Goal: Information Seeking & Learning: Learn about a topic

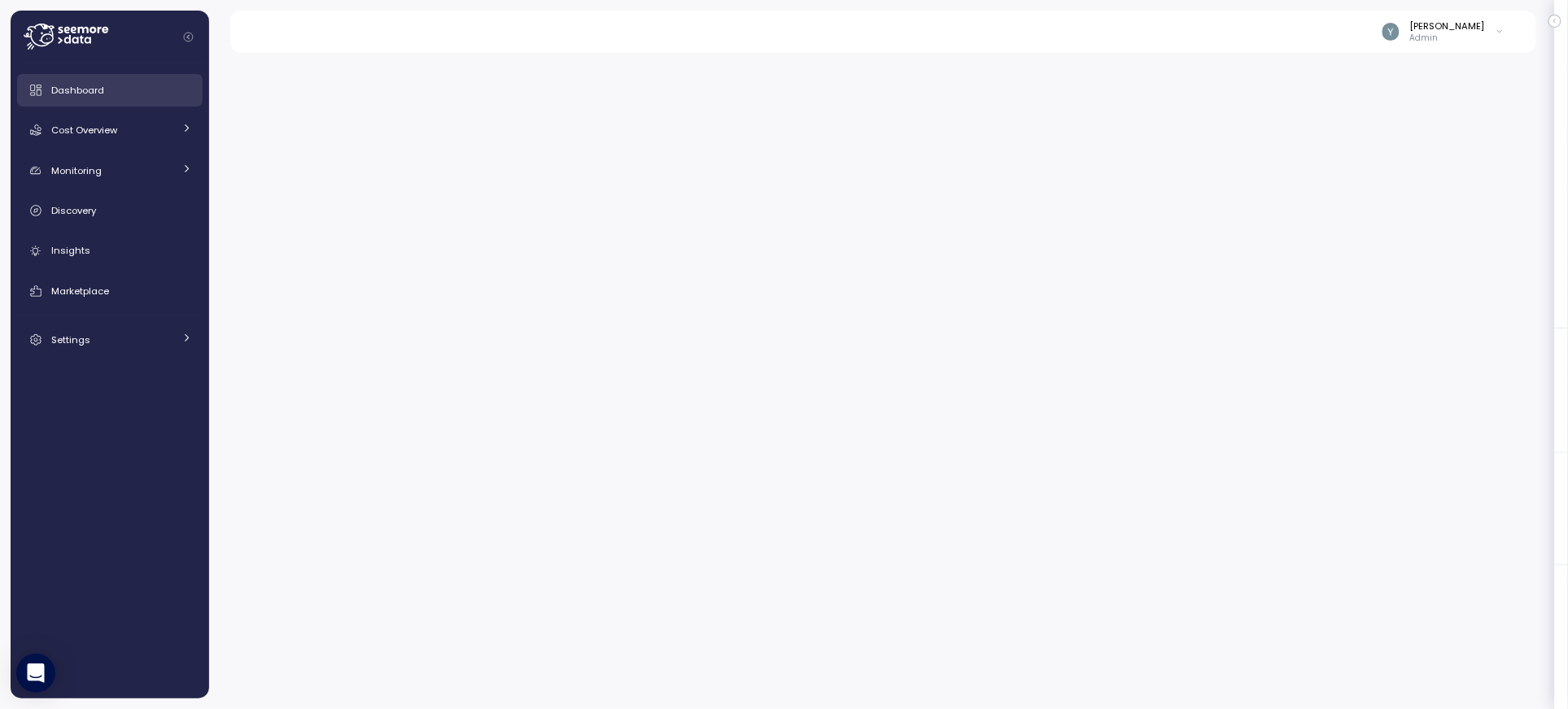
click at [89, 92] on span "Dashboard" at bounding box center [77, 90] width 53 height 13
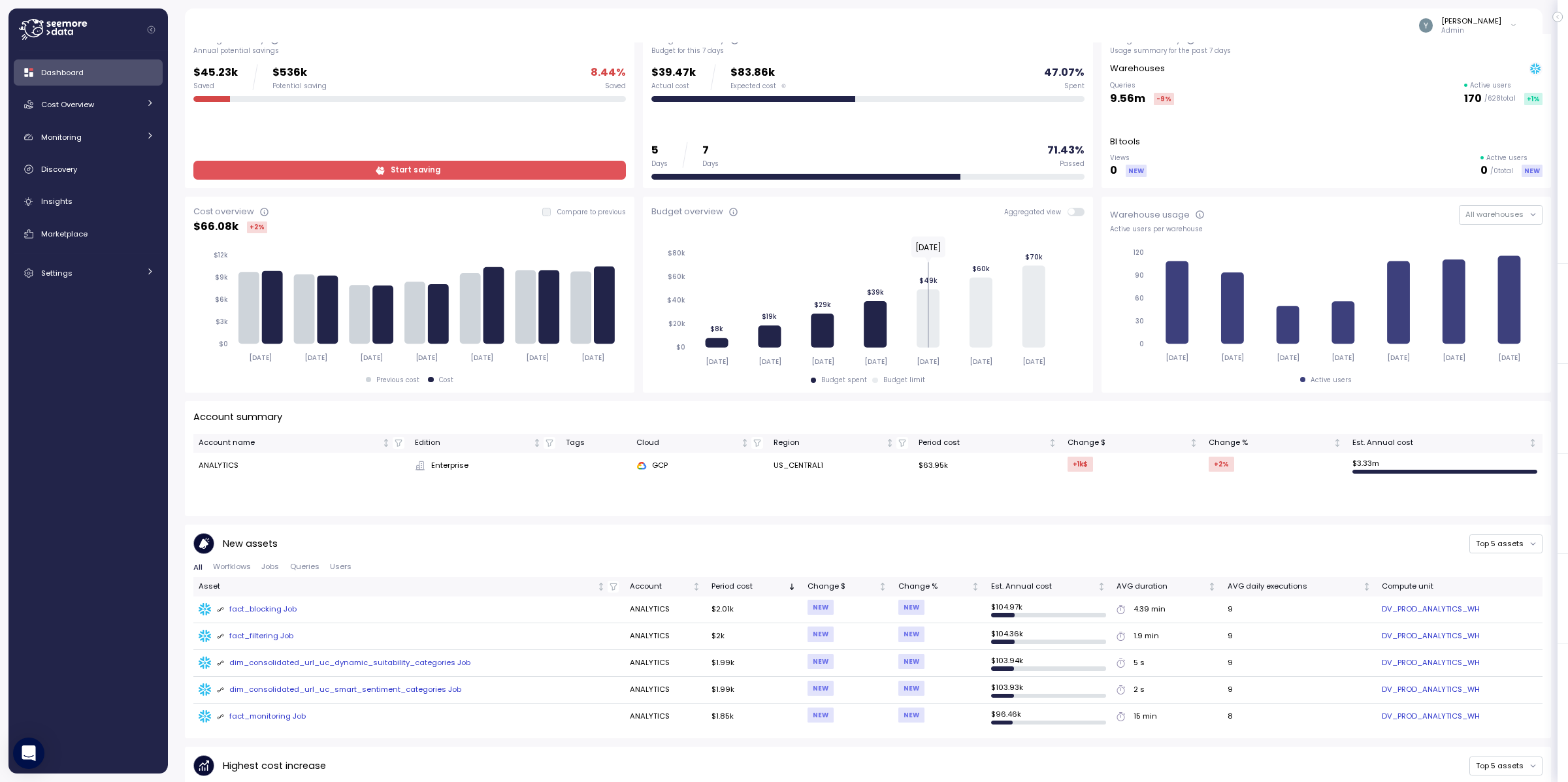
scroll to position [57, 0]
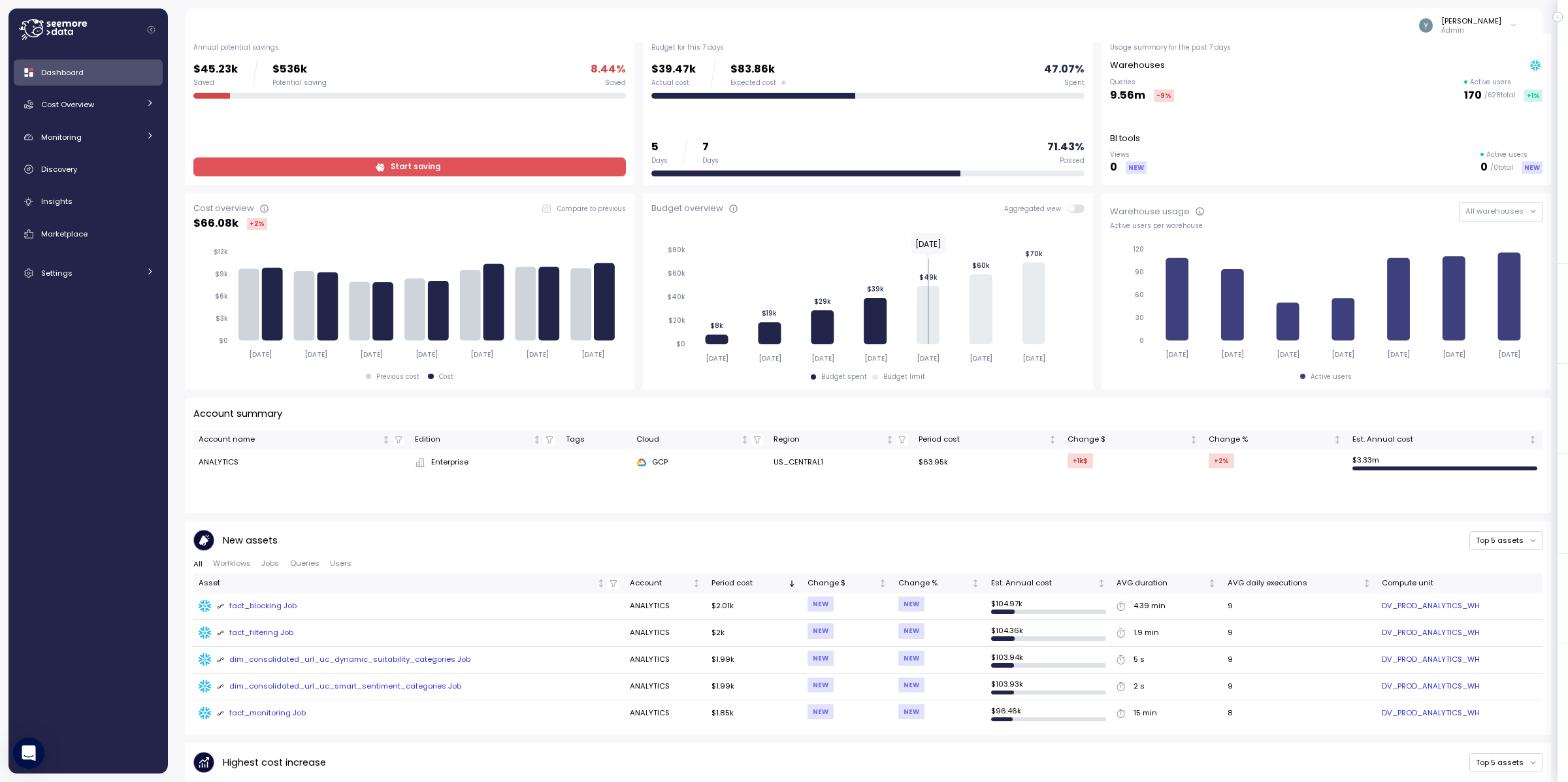
click at [270, 561] on span "Jobs" at bounding box center [270, 563] width 18 height 7
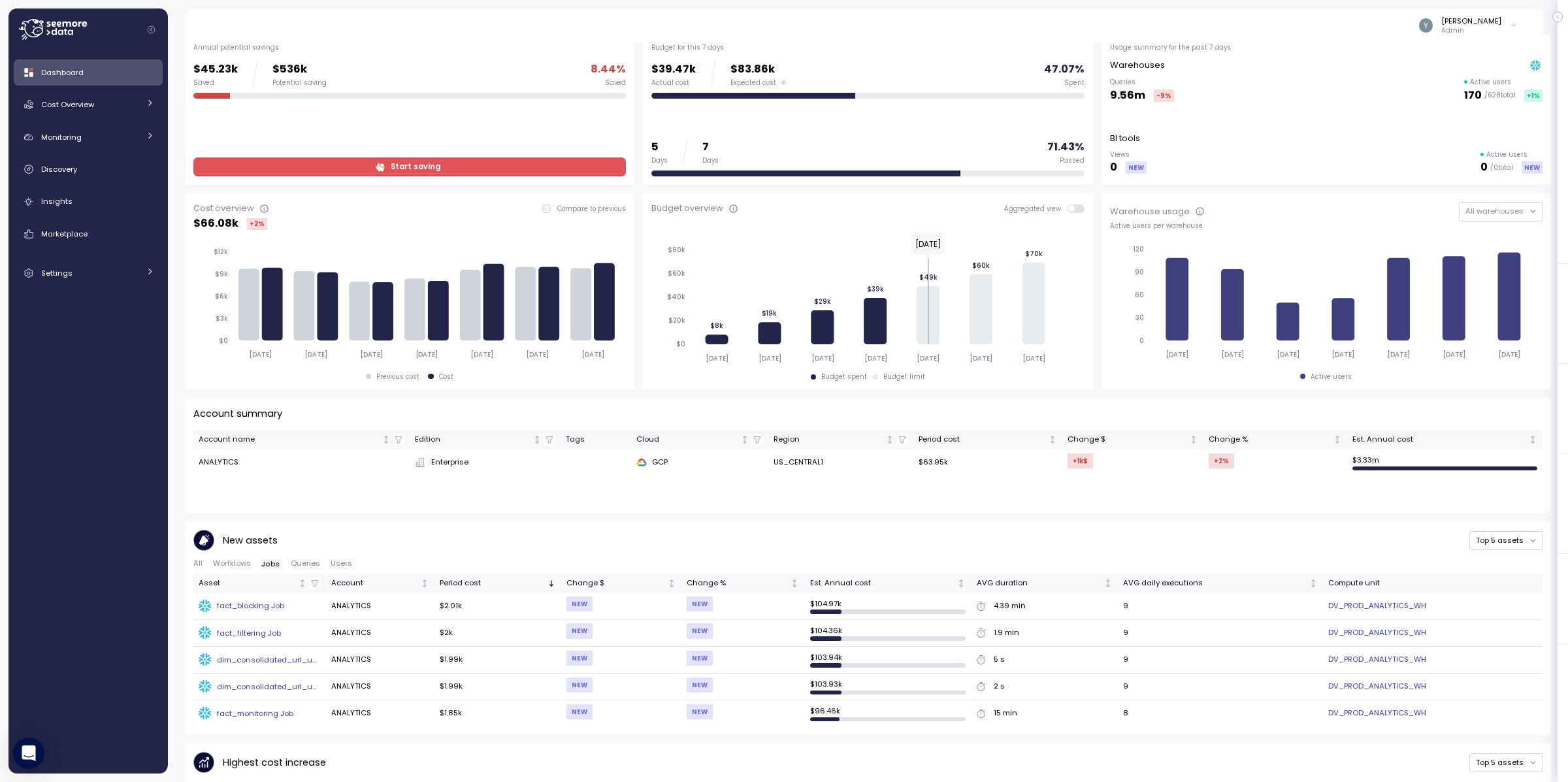
click at [257, 569] on div "fact_blocking Job" at bounding box center [250, 606] width 67 height 10
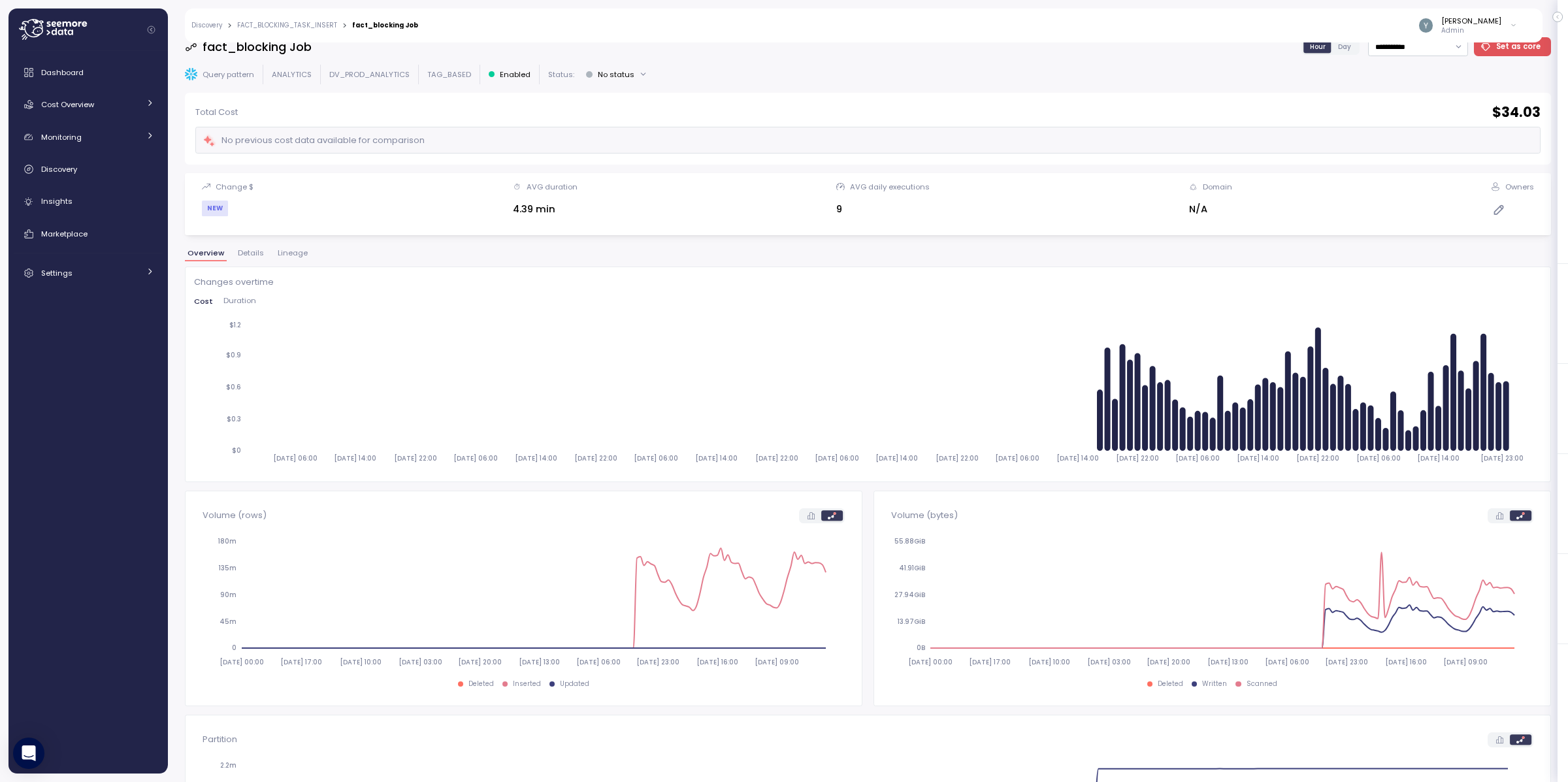
scroll to position [10, 0]
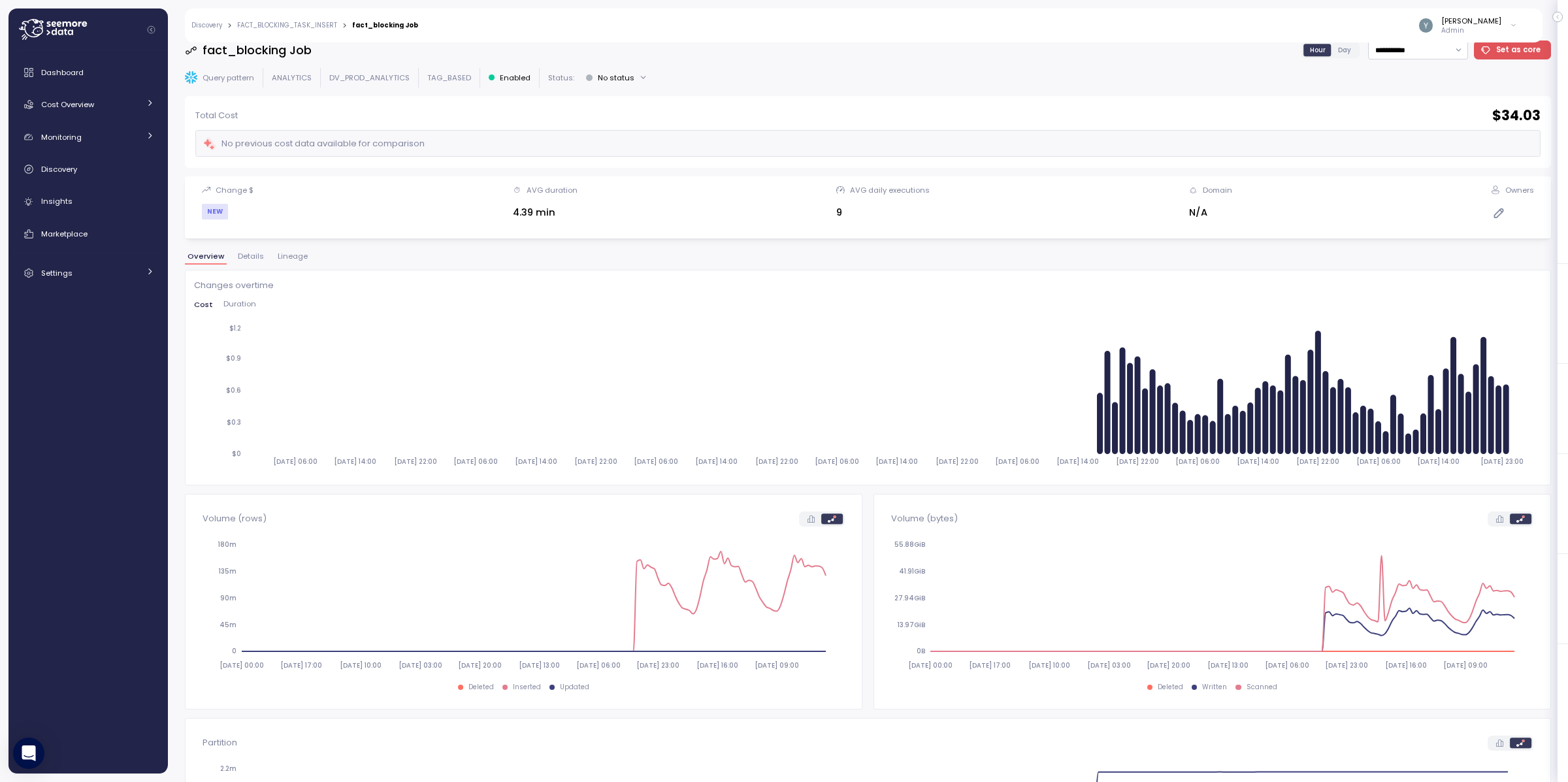
click at [295, 258] on span "Lineage" at bounding box center [293, 256] width 30 height 7
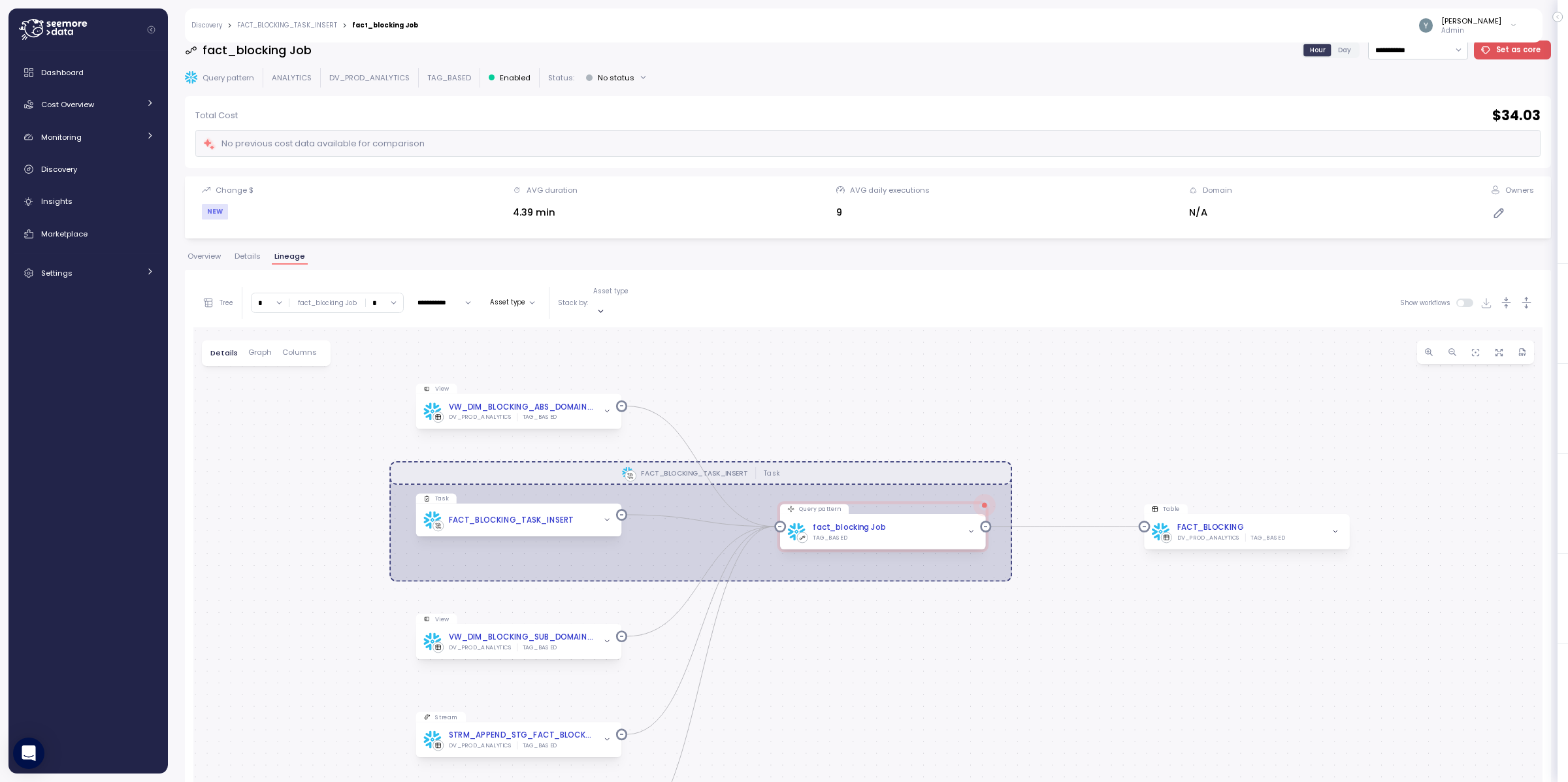
drag, startPoint x: 977, startPoint y: 632, endPoint x: 930, endPoint y: 620, distance: 48.5
click at [930, 569] on div "FACT_BLOCKING_TASK_INSERT Task View VW_DIM_BLOCKING_ABS_DOMAIN_THRESHOLD_OVER D…" at bounding box center [868, 668] width 1349 height 682
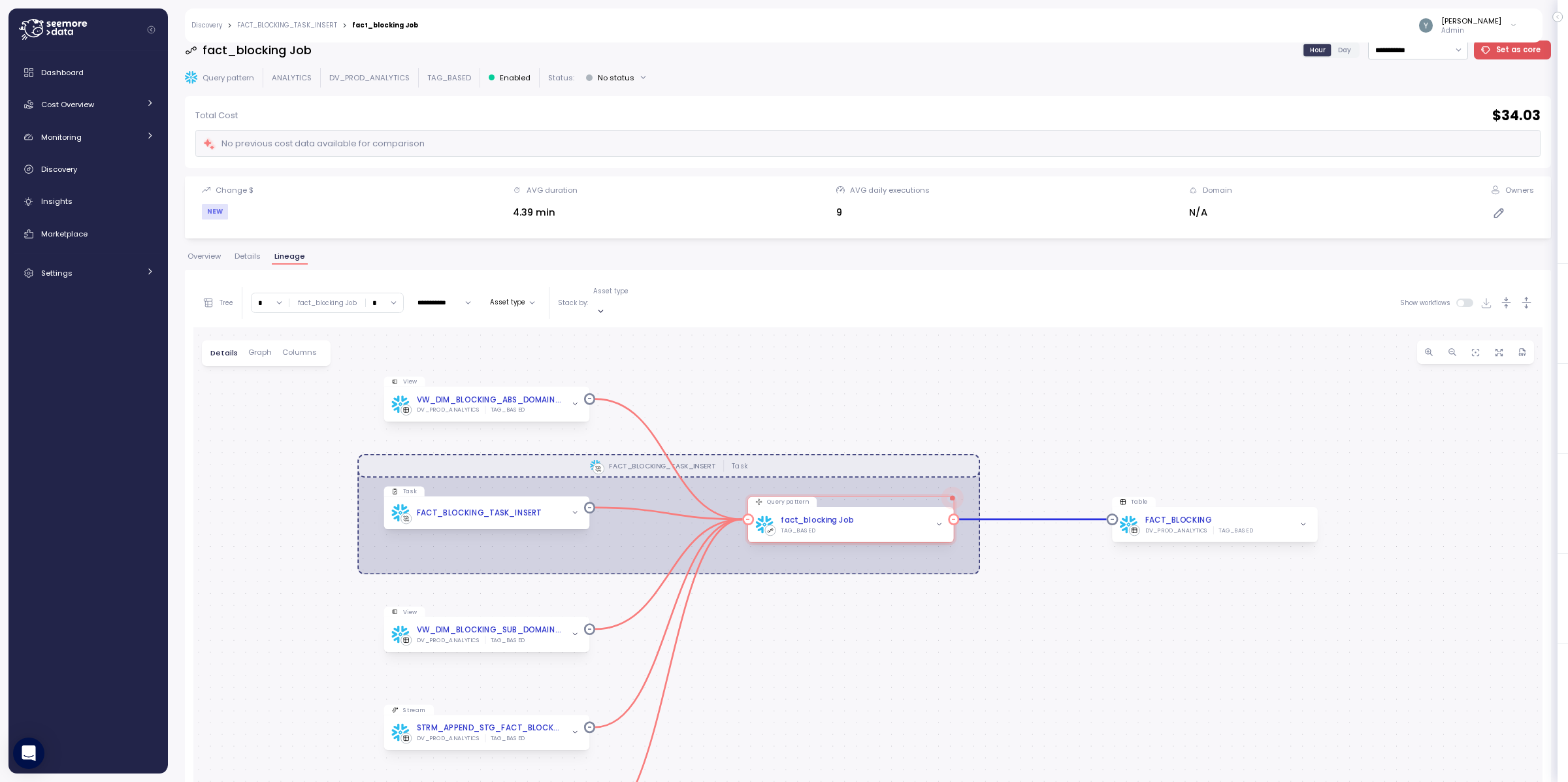
click at [936, 521] on icon "button" at bounding box center [940, 525] width 8 height 8
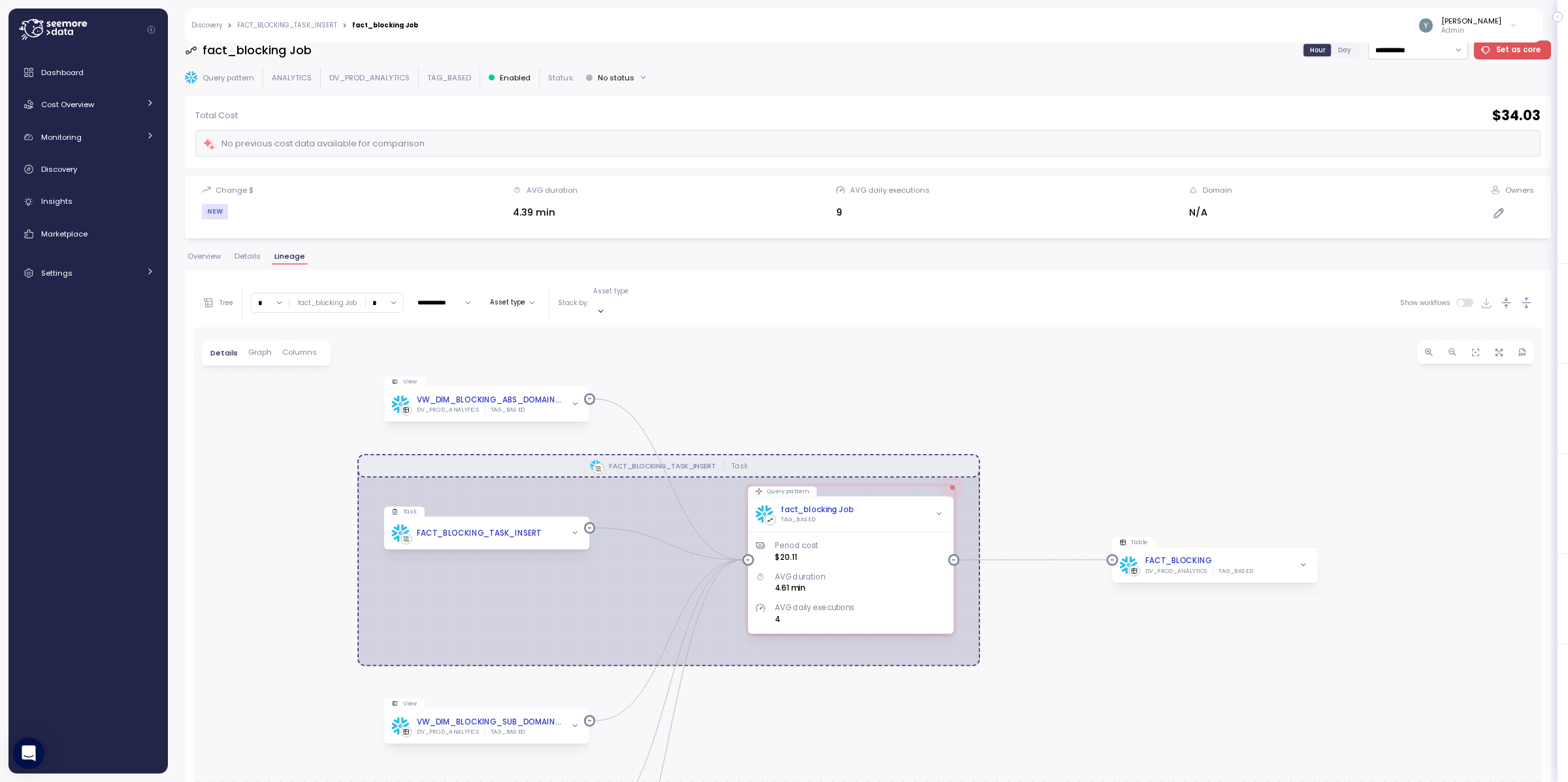
click at [262, 349] on span "Graph" at bounding box center [260, 352] width 24 height 7
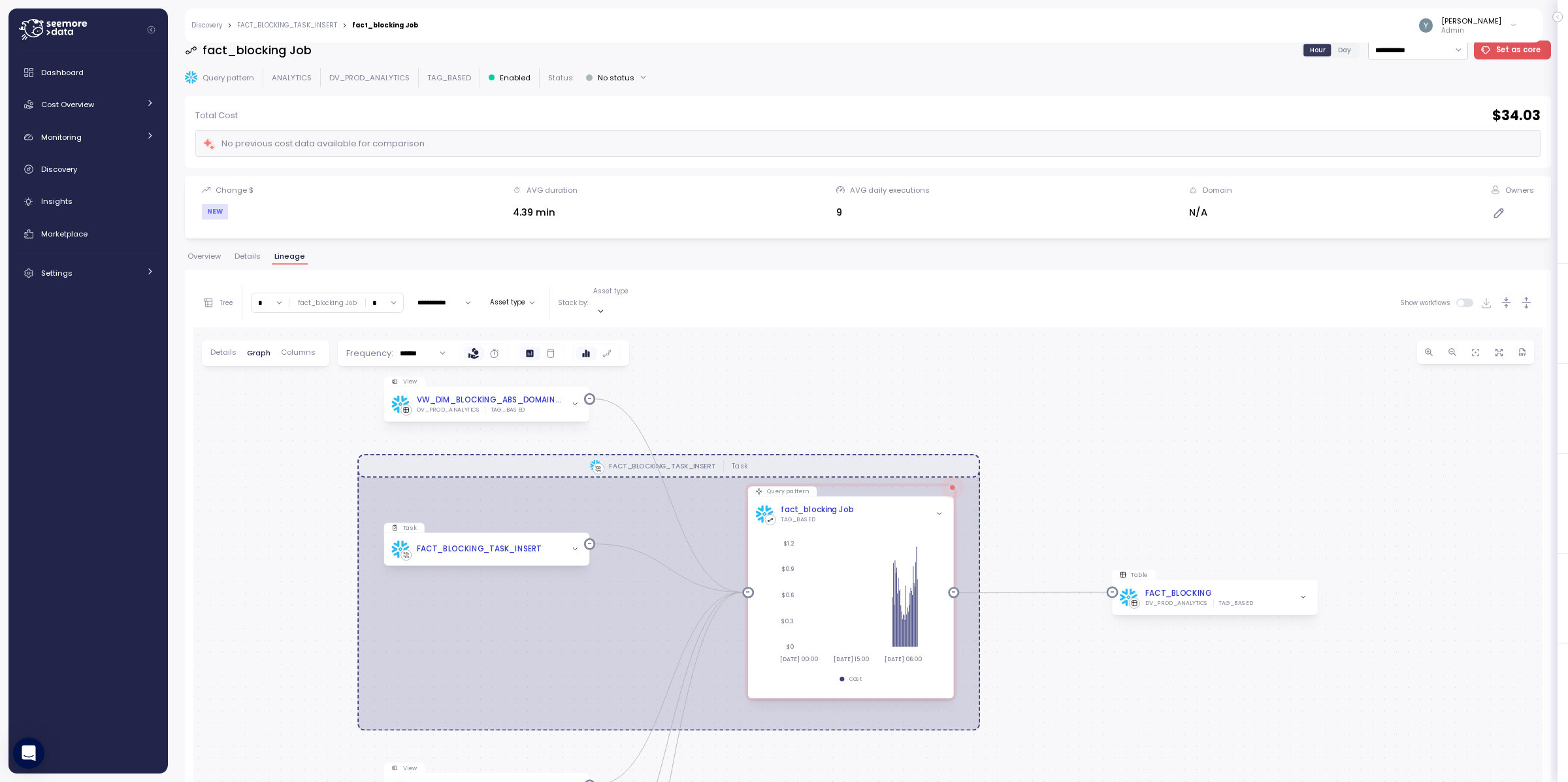
click at [395, 297] on input "*" at bounding box center [384, 303] width 37 height 19
type input "*"
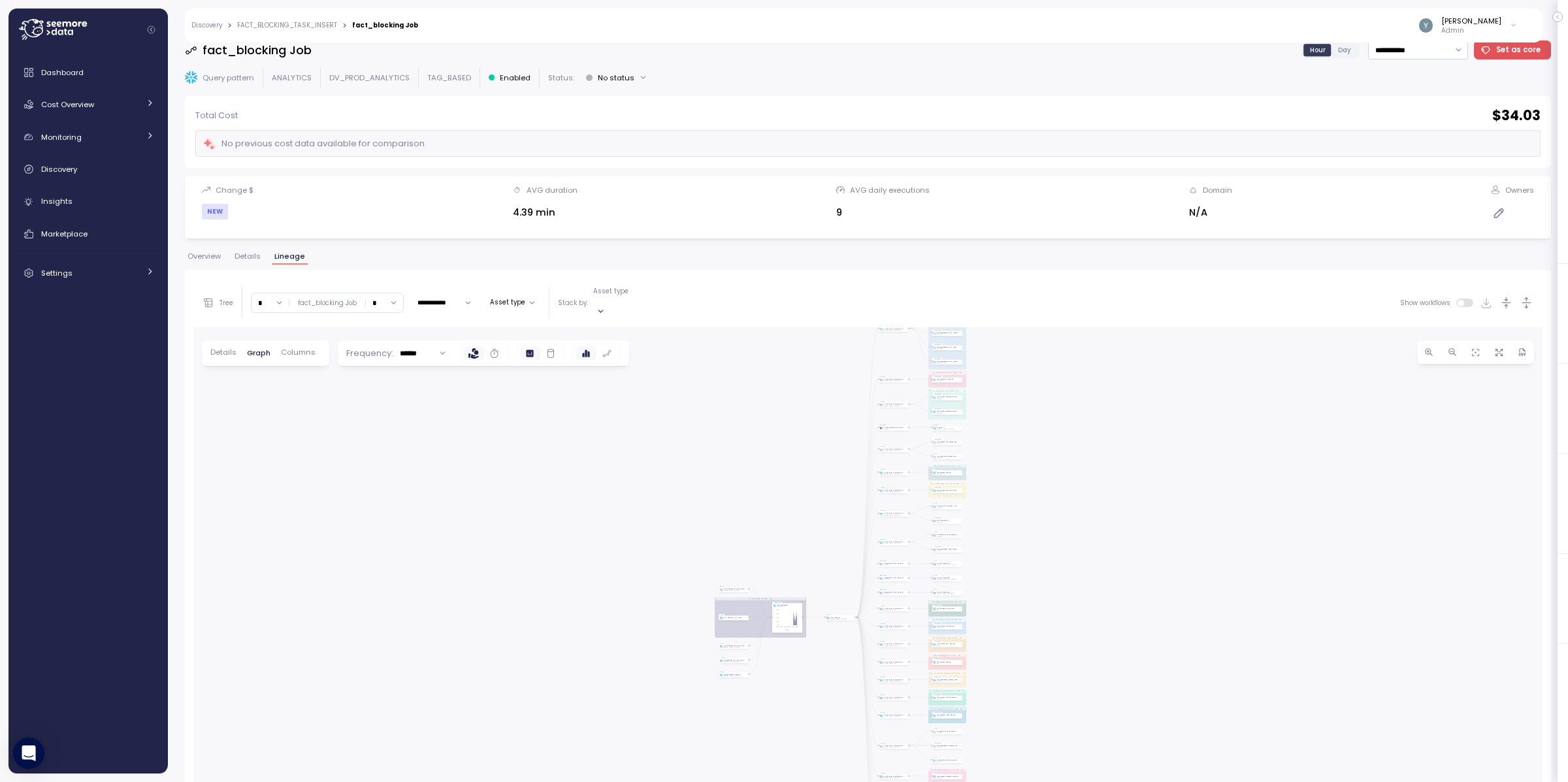
drag, startPoint x: 1101, startPoint y: 553, endPoint x: 1078, endPoint y: 485, distance: 71.8
click at [1078, 485] on div "FACT_BLOCKING_TASK_INSERT Task DIM_CONSOLIDATED_URL_UC_CATEGORIES_TASK_INSERT T…" at bounding box center [868, 668] width 1349 height 682
click at [1259, 345] on span "button" at bounding box center [1452, 351] width 13 height 13
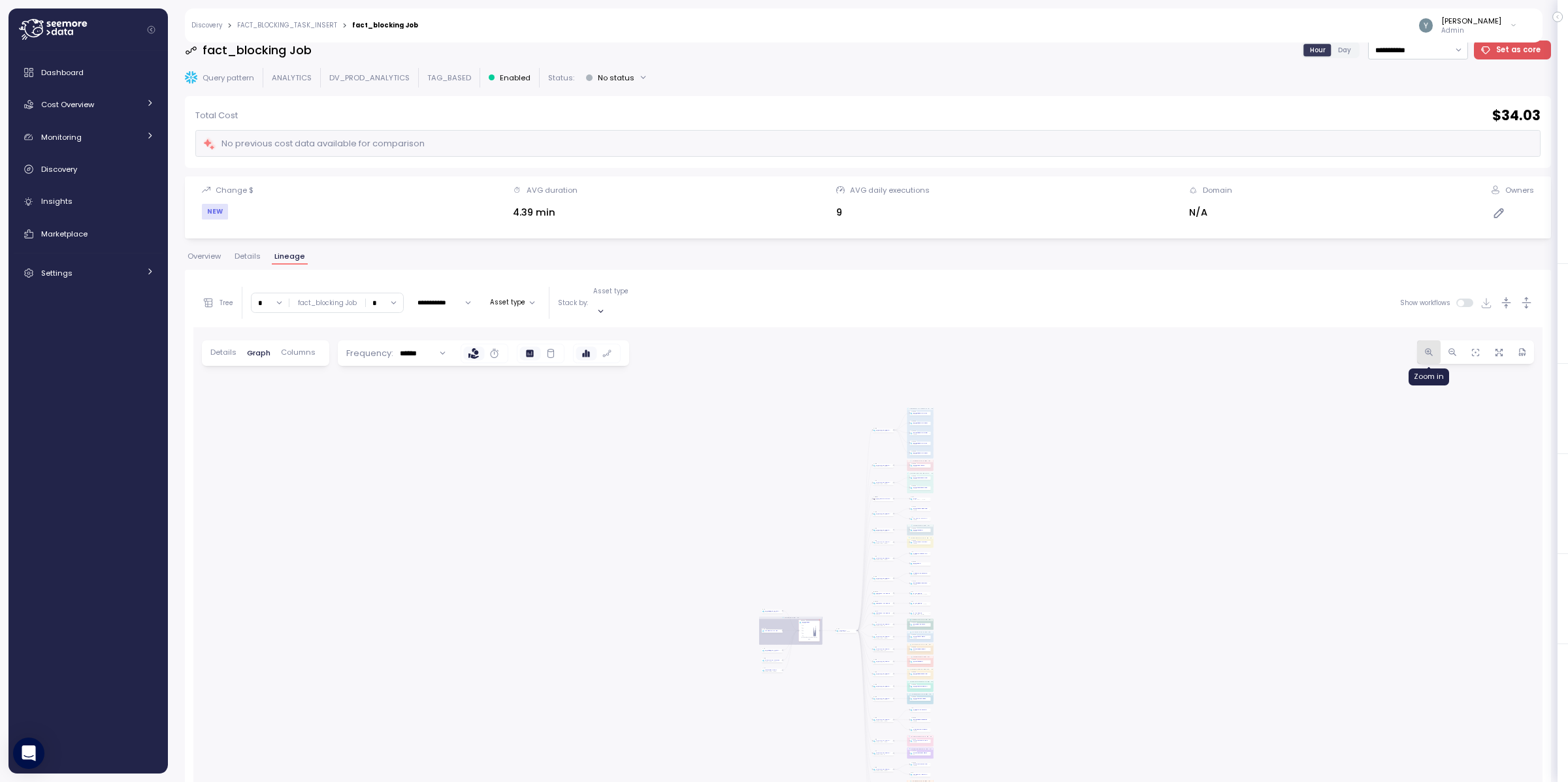
click at [1259, 349] on icon "button" at bounding box center [1428, 351] width 6 height 6
click at [1259, 347] on icon "button" at bounding box center [1429, 352] width 10 height 10
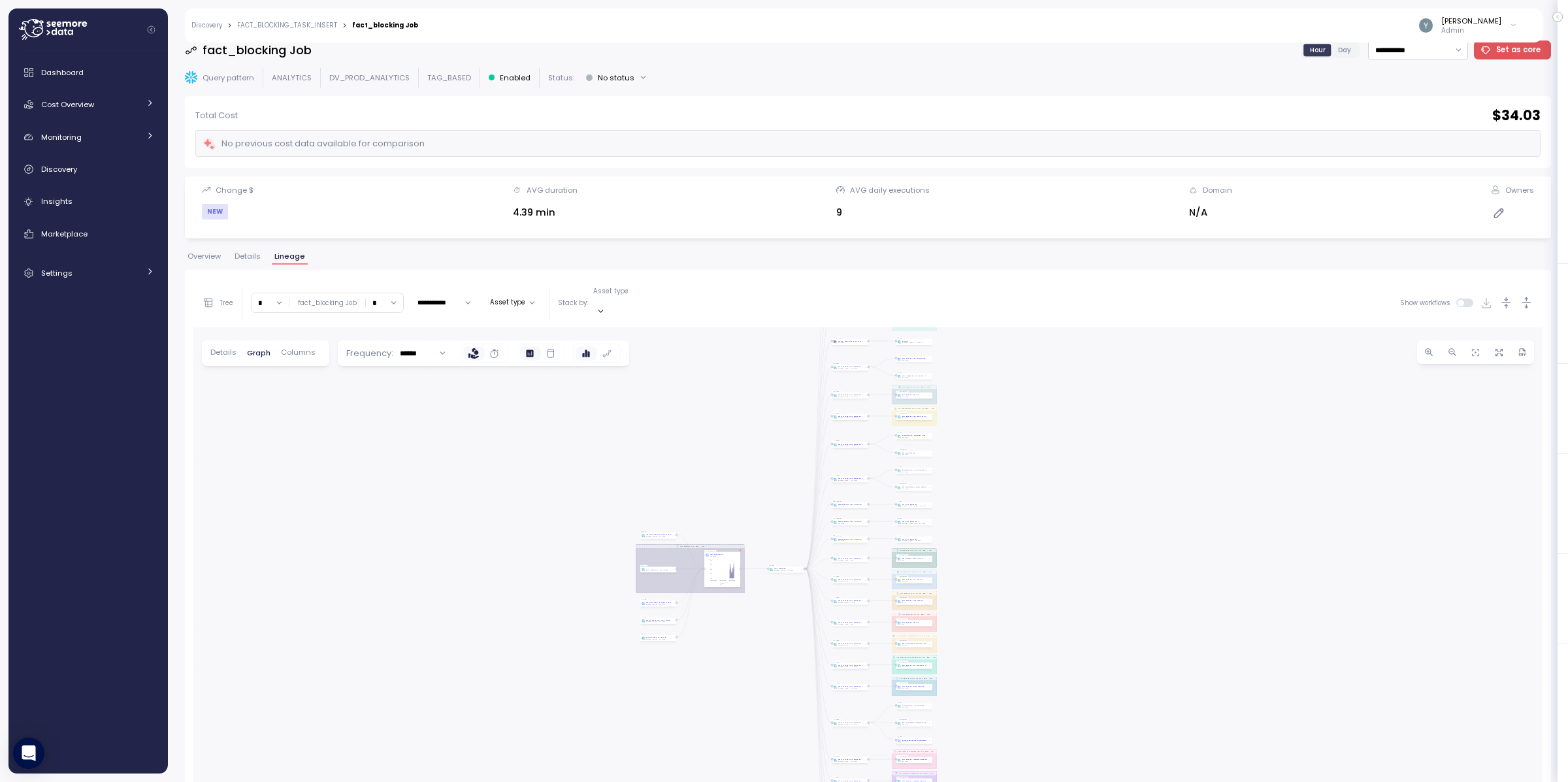
drag, startPoint x: 1214, startPoint y: 520, endPoint x: 1168, endPoint y: 484, distance: 58.4
click at [1161, 488] on div "FACT_BLOCKING_TASK_INSERT Task DIM_CONSOLIDATED_URL_UC_CATEGORIES_TASK_INSERT T…" at bounding box center [868, 668] width 1349 height 682
click at [1259, 345] on span "button" at bounding box center [1428, 351] width 13 height 13
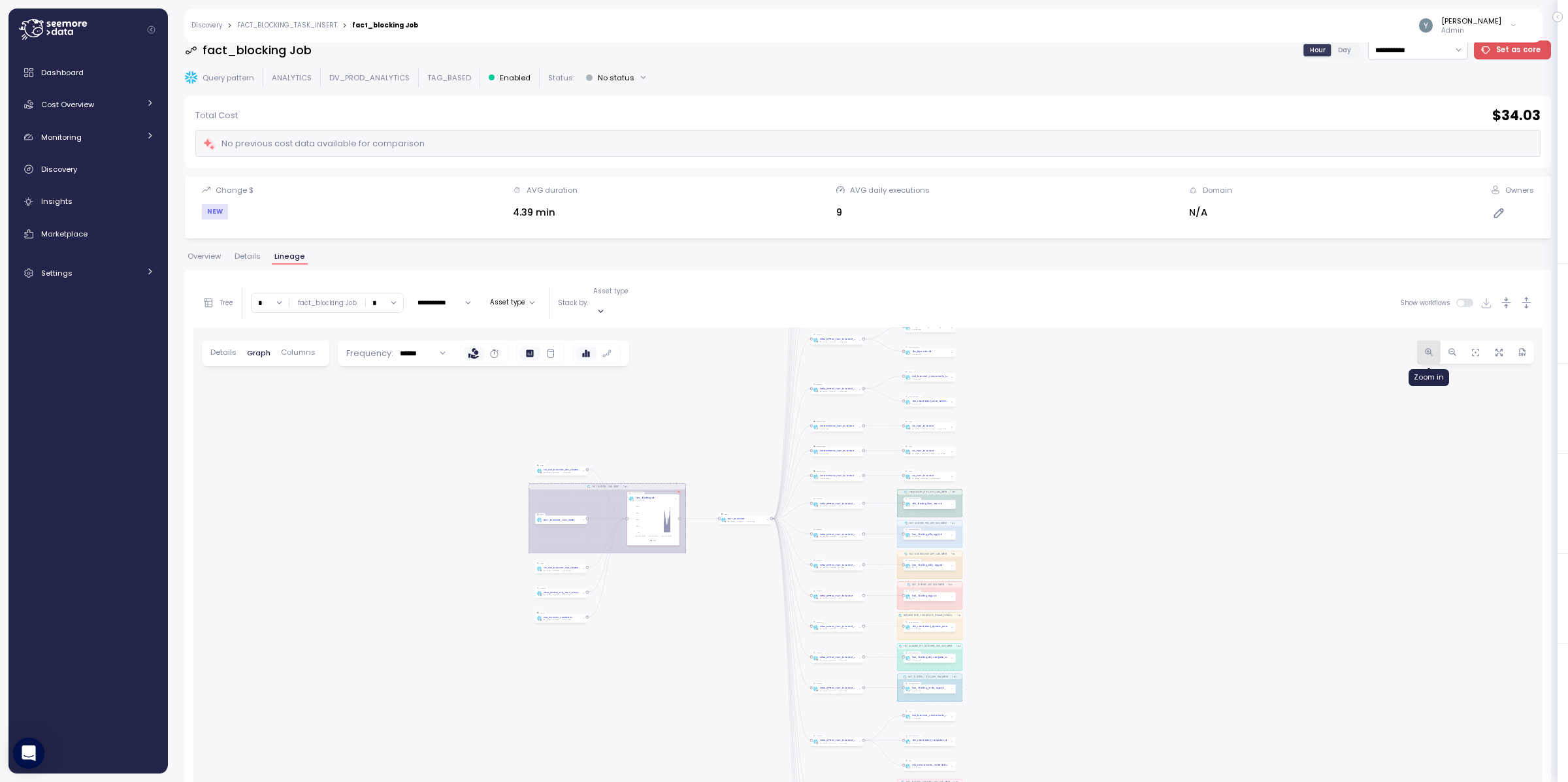
click at [1259, 345] on span "button" at bounding box center [1428, 351] width 13 height 13
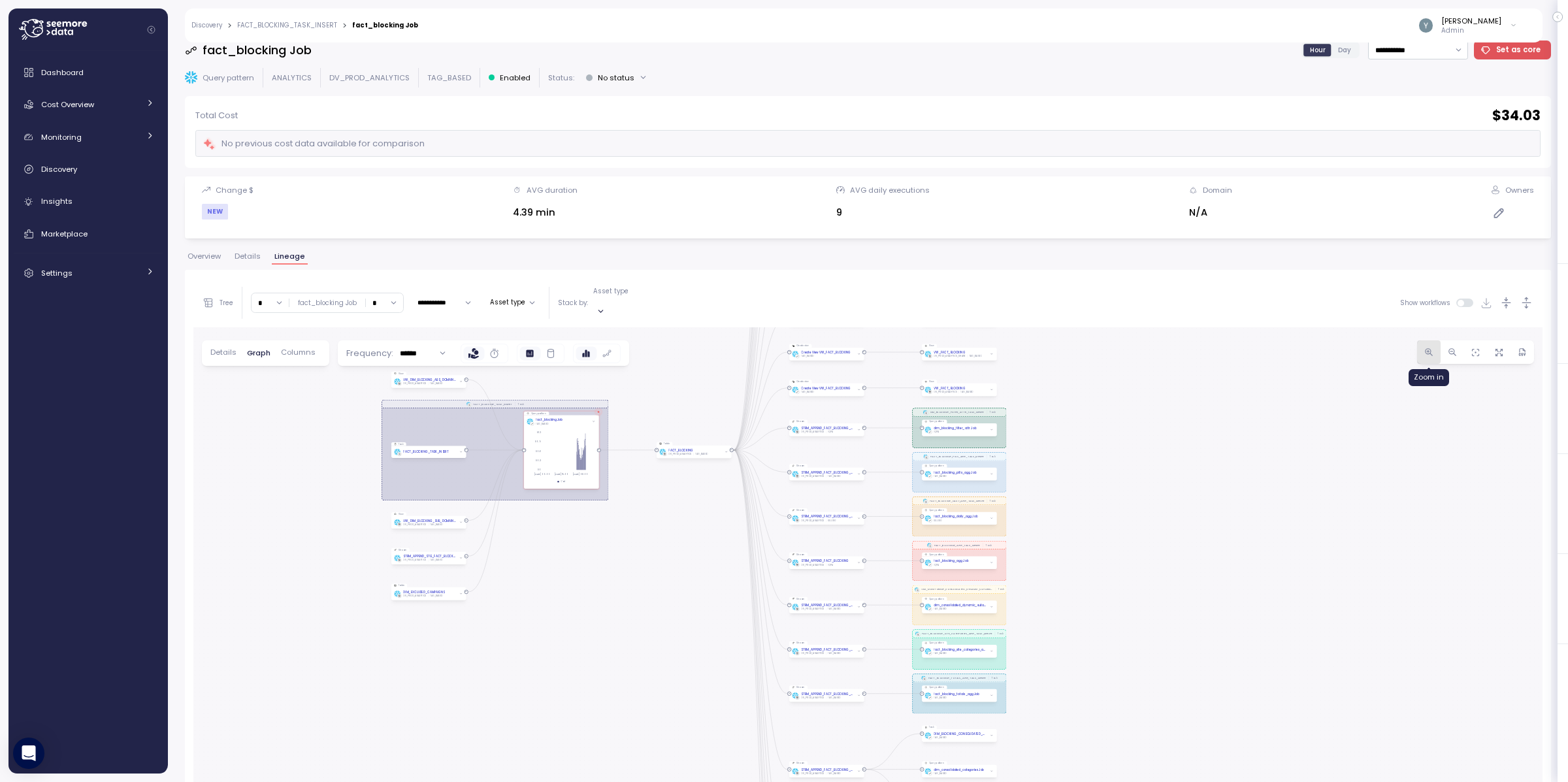
click at [1259, 345] on span "button" at bounding box center [1428, 351] width 13 height 13
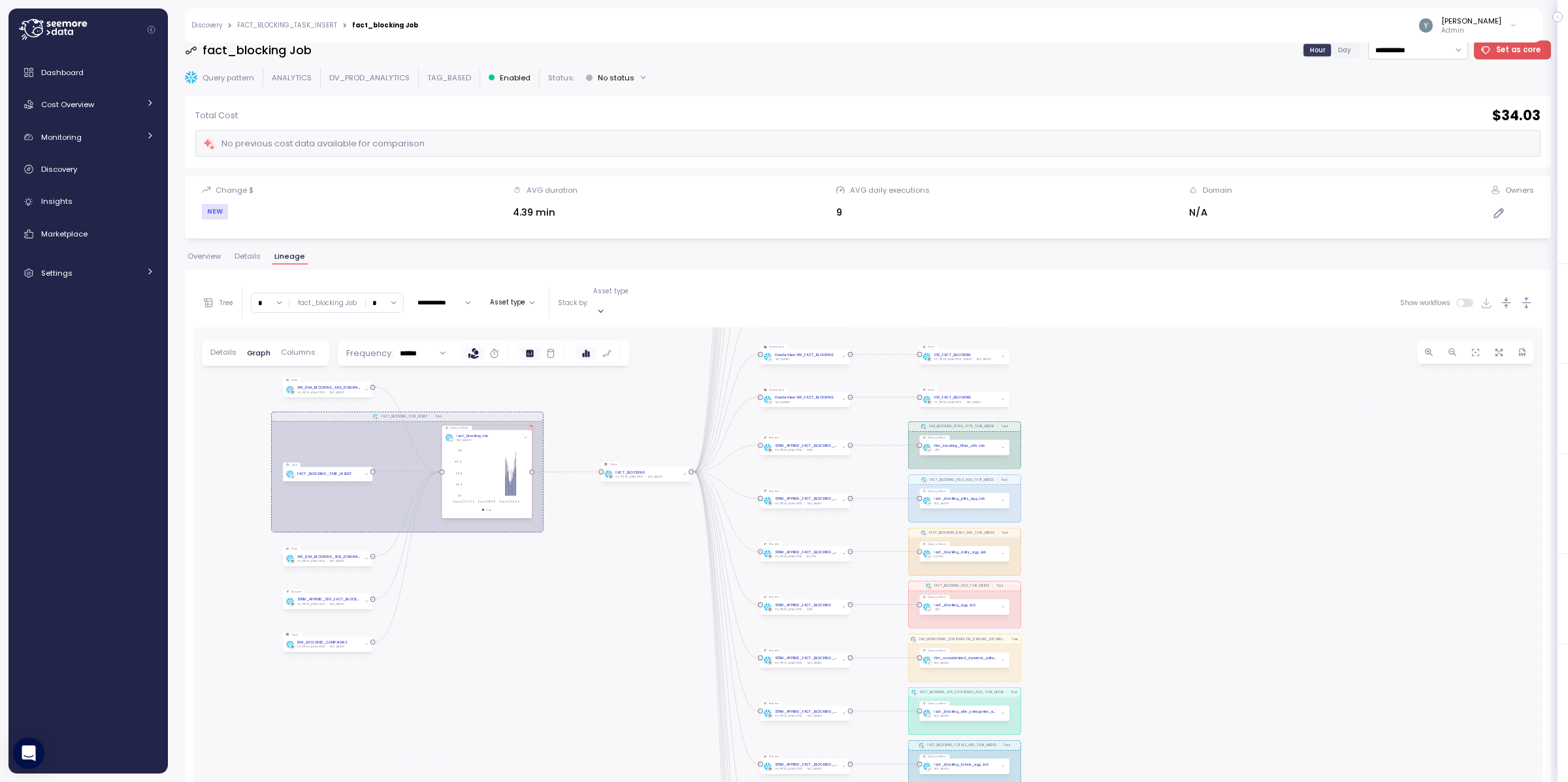
drag, startPoint x: 1259, startPoint y: 481, endPoint x: 1245, endPoint y: 548, distance: 68.4
click at [1245, 548] on div "FACT_BLOCKING_TASK_INSERT Task DIM_CONSOLIDATED_URL_UC_CATEGORIES_TASK_INSERT T…" at bounding box center [868, 668] width 1349 height 682
click at [1259, 347] on icon "button" at bounding box center [1429, 352] width 10 height 10
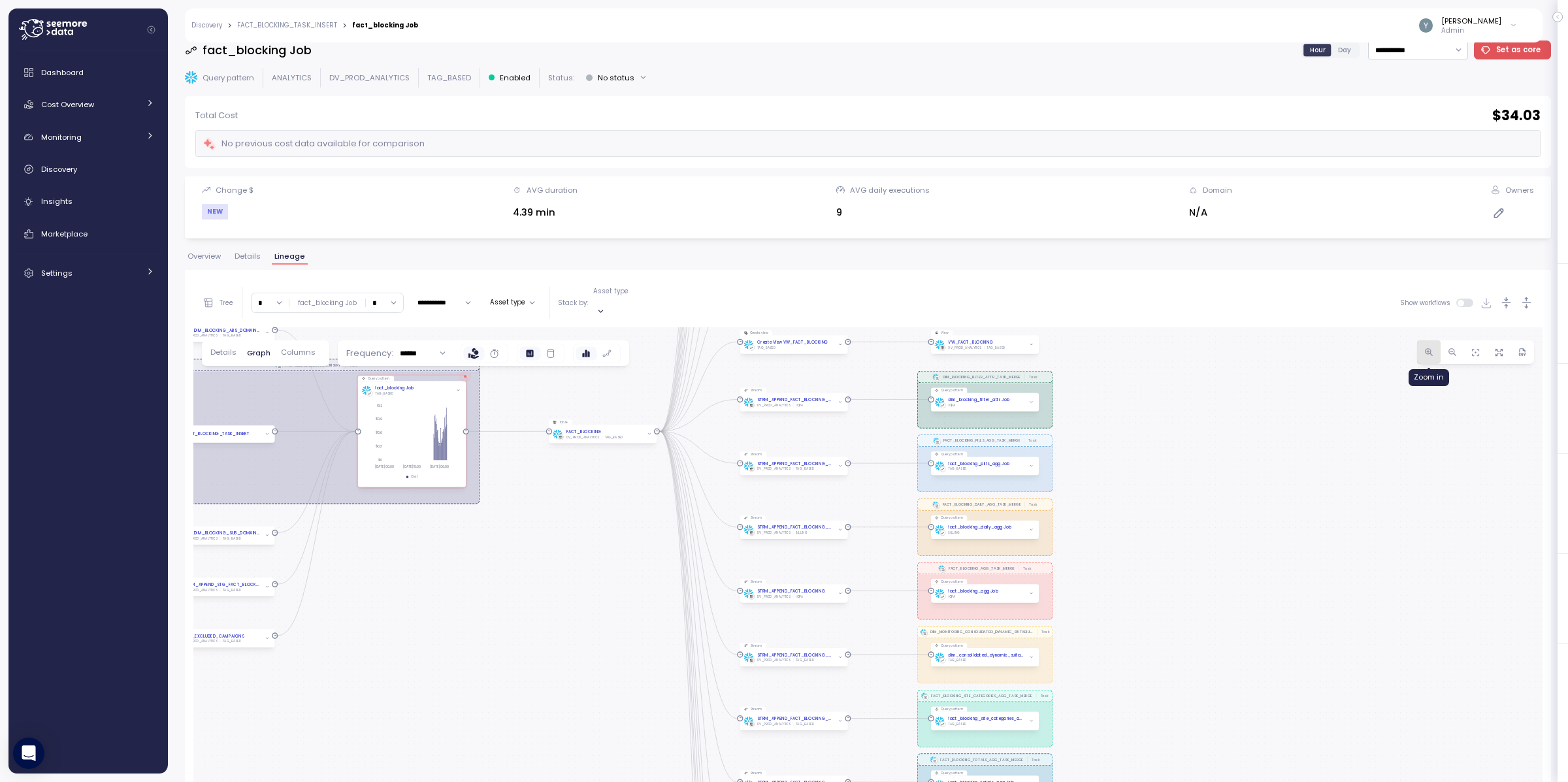
click at [1259, 347] on icon "button" at bounding box center [1429, 352] width 10 height 10
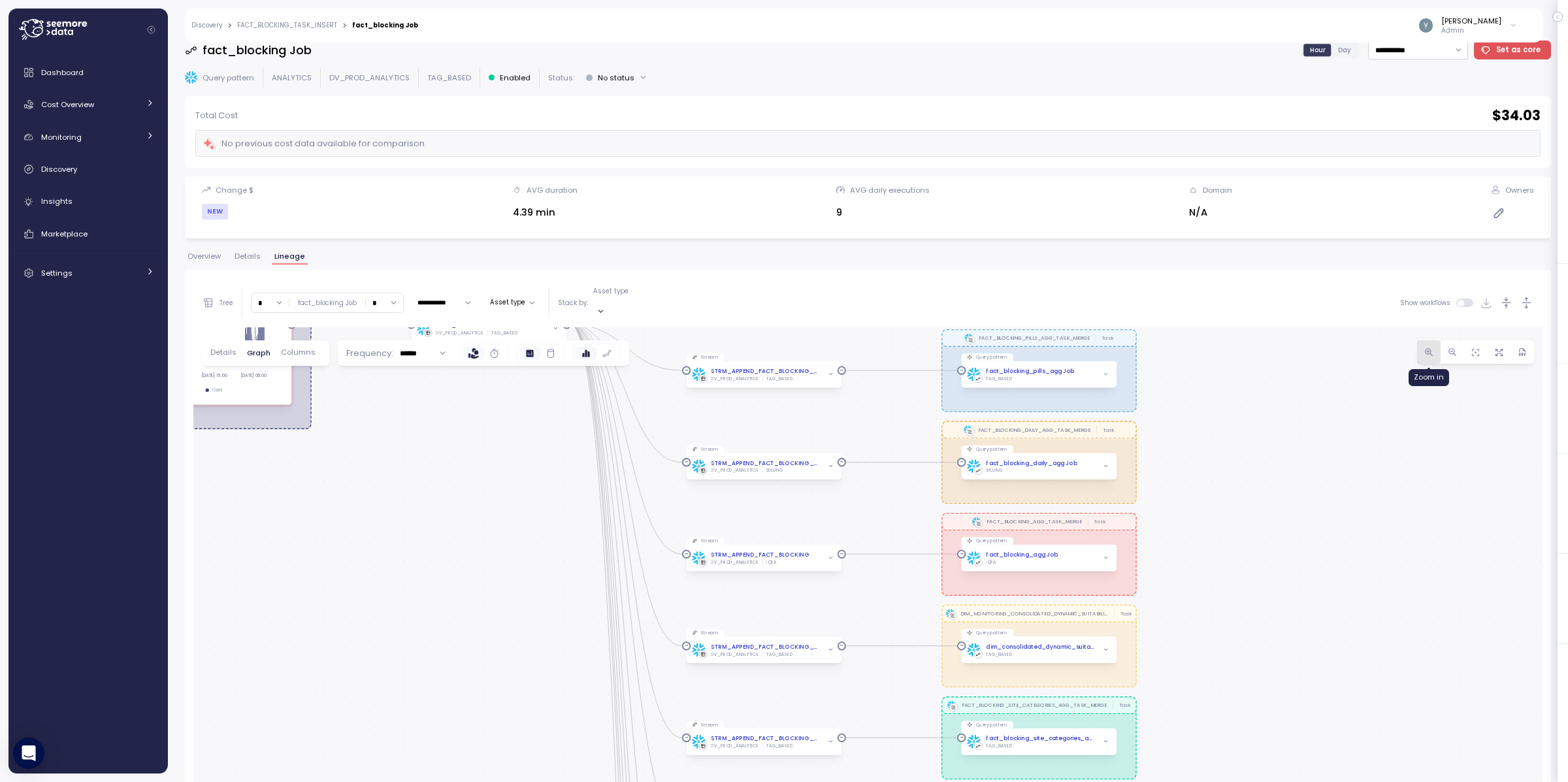
click at [1259, 347] on icon "button" at bounding box center [1429, 352] width 10 height 10
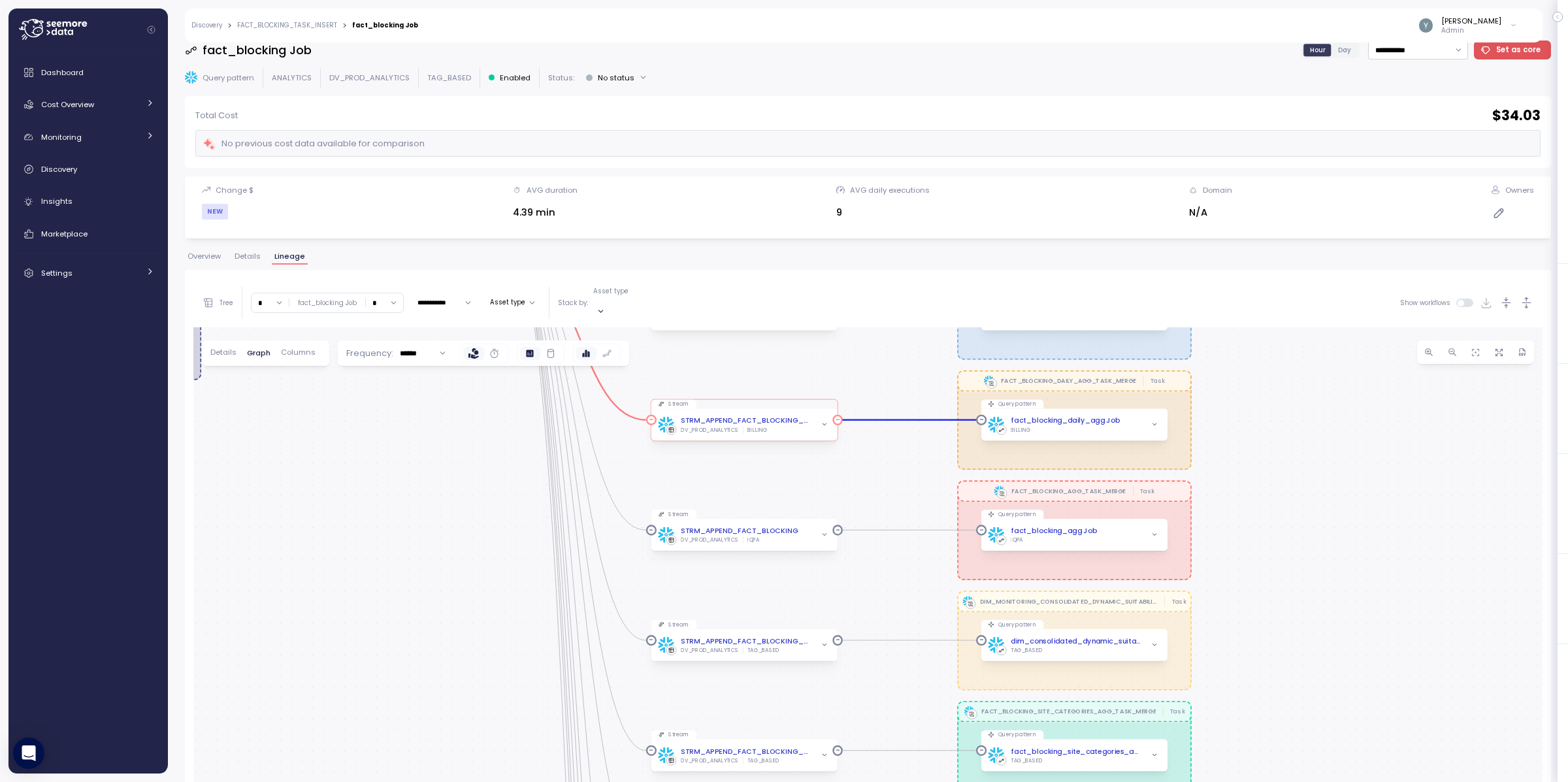
click at [826, 420] on span "button" at bounding box center [824, 425] width 11 height 11
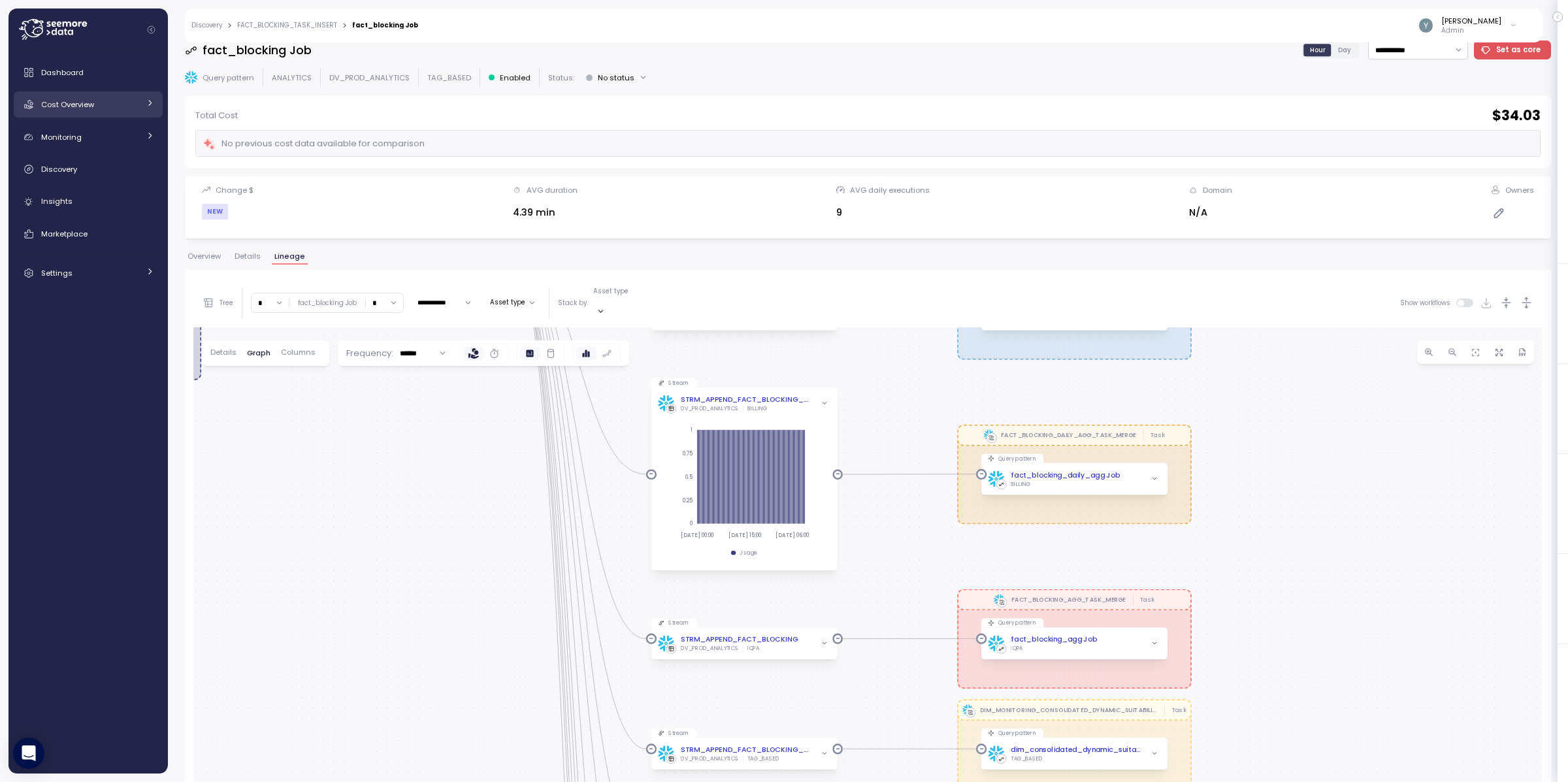
click at [95, 104] on div "Cost Overview" at bounding box center [90, 104] width 98 height 13
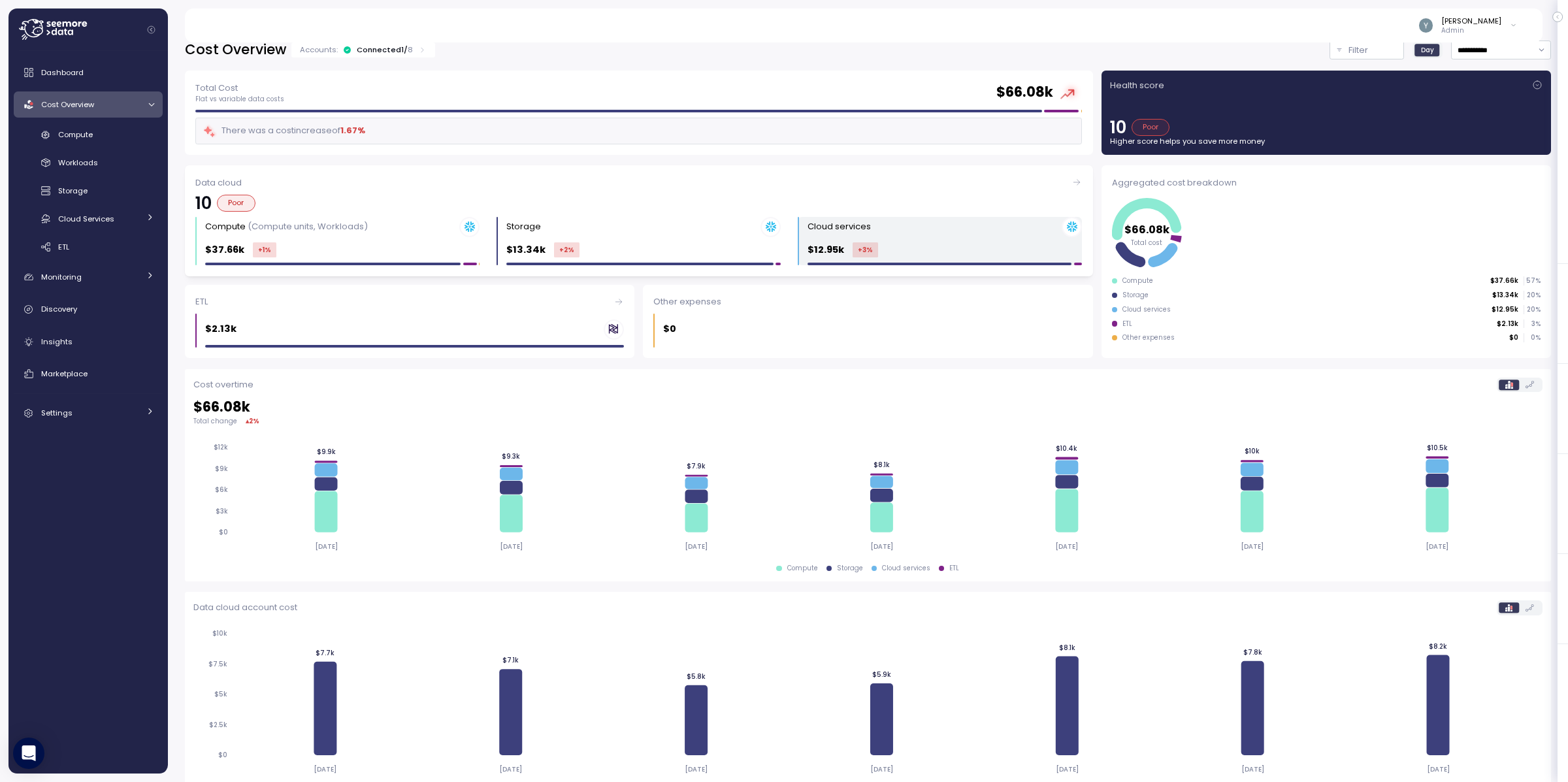
click at [919, 233] on div "Cloud services" at bounding box center [945, 227] width 275 height 20
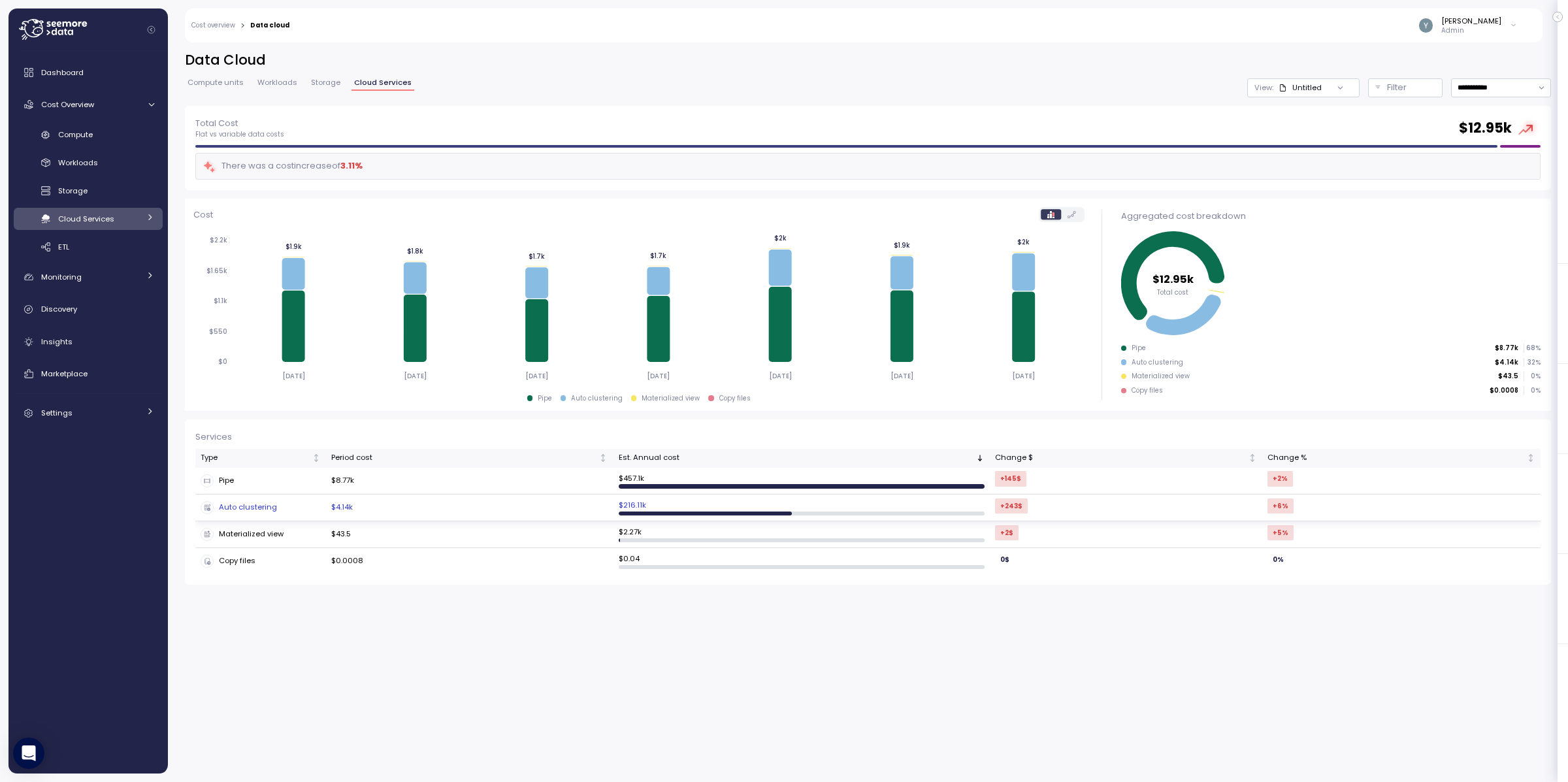
click at [251, 509] on div "Auto clustering" at bounding box center [260, 507] width 121 height 13
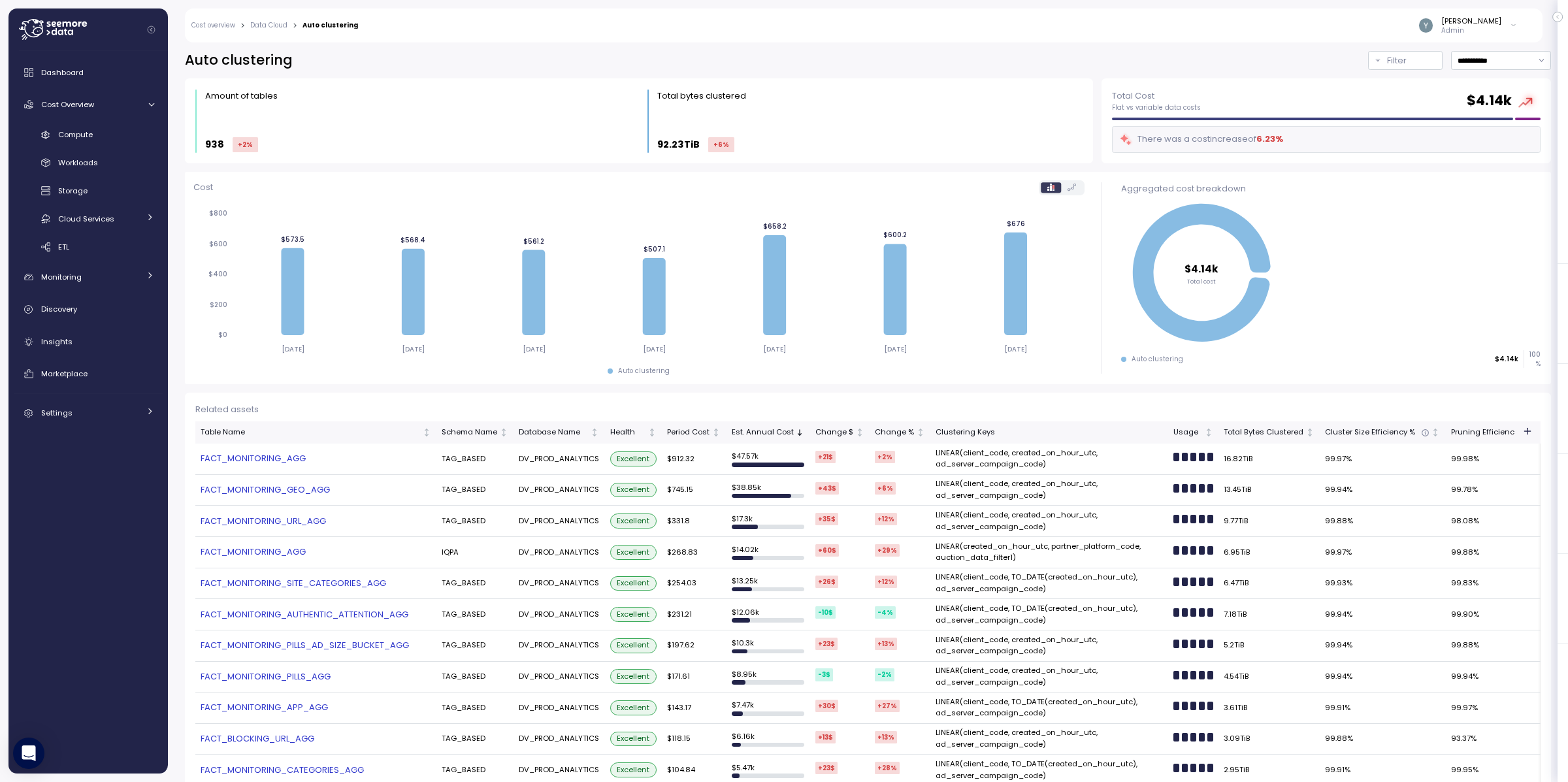
click at [883, 54] on div "**********" at bounding box center [868, 61] width 1366 height 19
click at [57, 339] on span "Insights" at bounding box center [57, 341] width 31 height 10
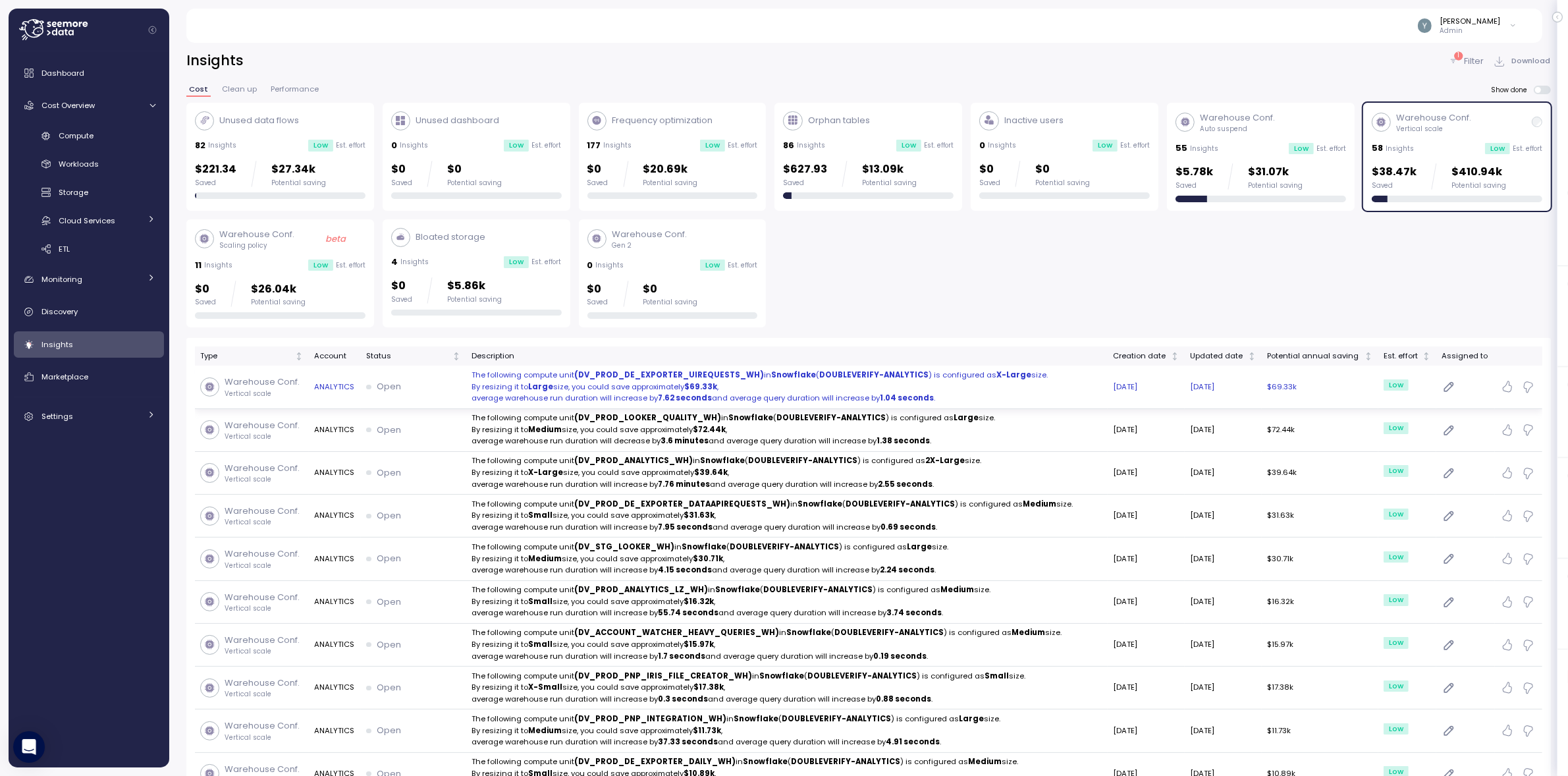
click at [494, 382] on p "By resizing it to Large size, you could save approximately $69.33k ," at bounding box center [787, 387] width 631 height 12
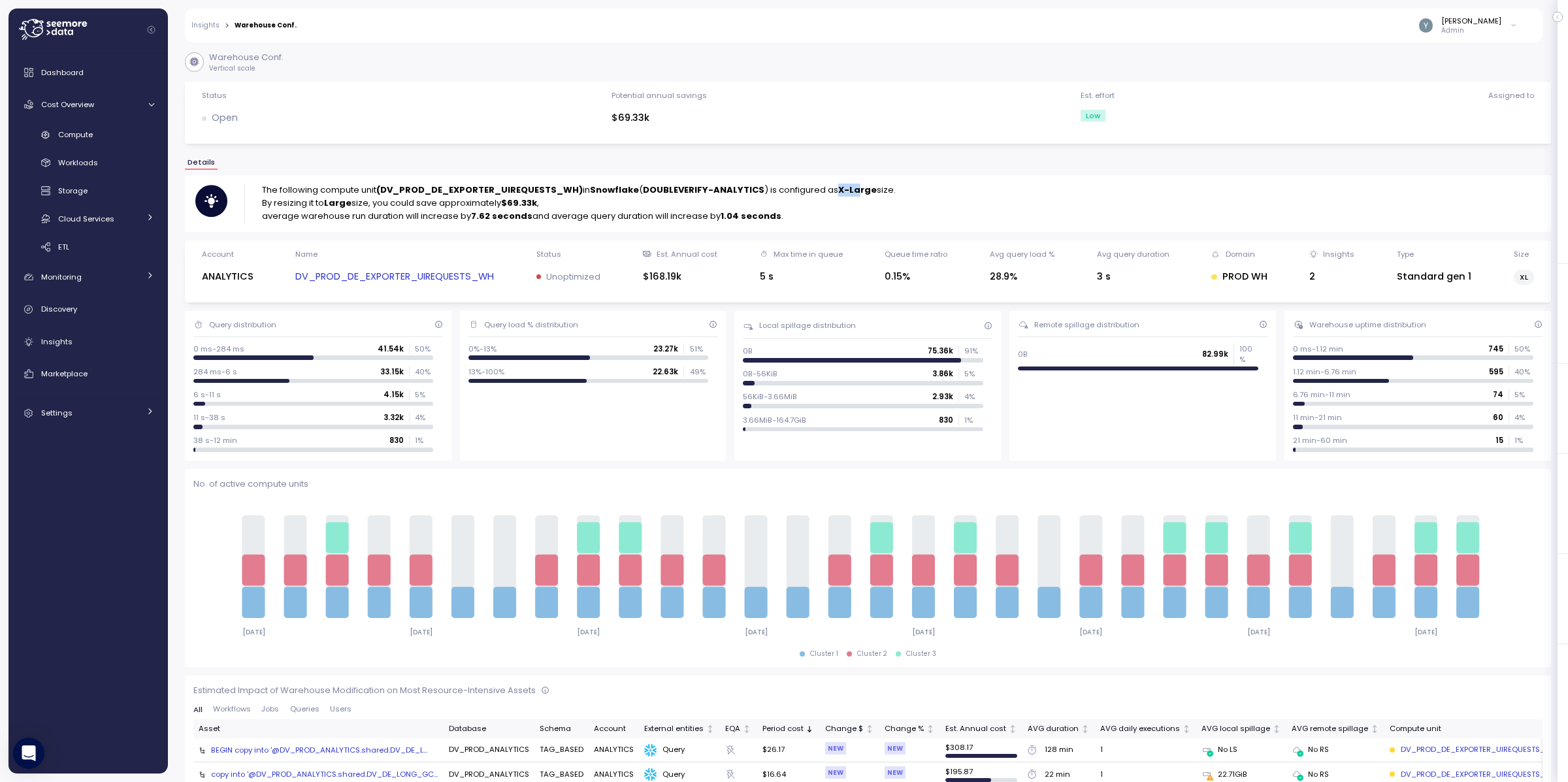
drag, startPoint x: 832, startPoint y: 191, endPoint x: 840, endPoint y: 191, distance: 8.0
click at [852, 190] on strong "X-Large" at bounding box center [858, 190] width 39 height 12
drag, startPoint x: 504, startPoint y: 198, endPoint x: 537, endPoint y: 200, distance: 33.1
click at [537, 200] on p "By resizing it to Large size, you could save approximately $69.33k ," at bounding box center [579, 203] width 633 height 13
click at [538, 211] on p "average warehouse run duration will increase by 7.62 seconds and average query …" at bounding box center [579, 216] width 633 height 13
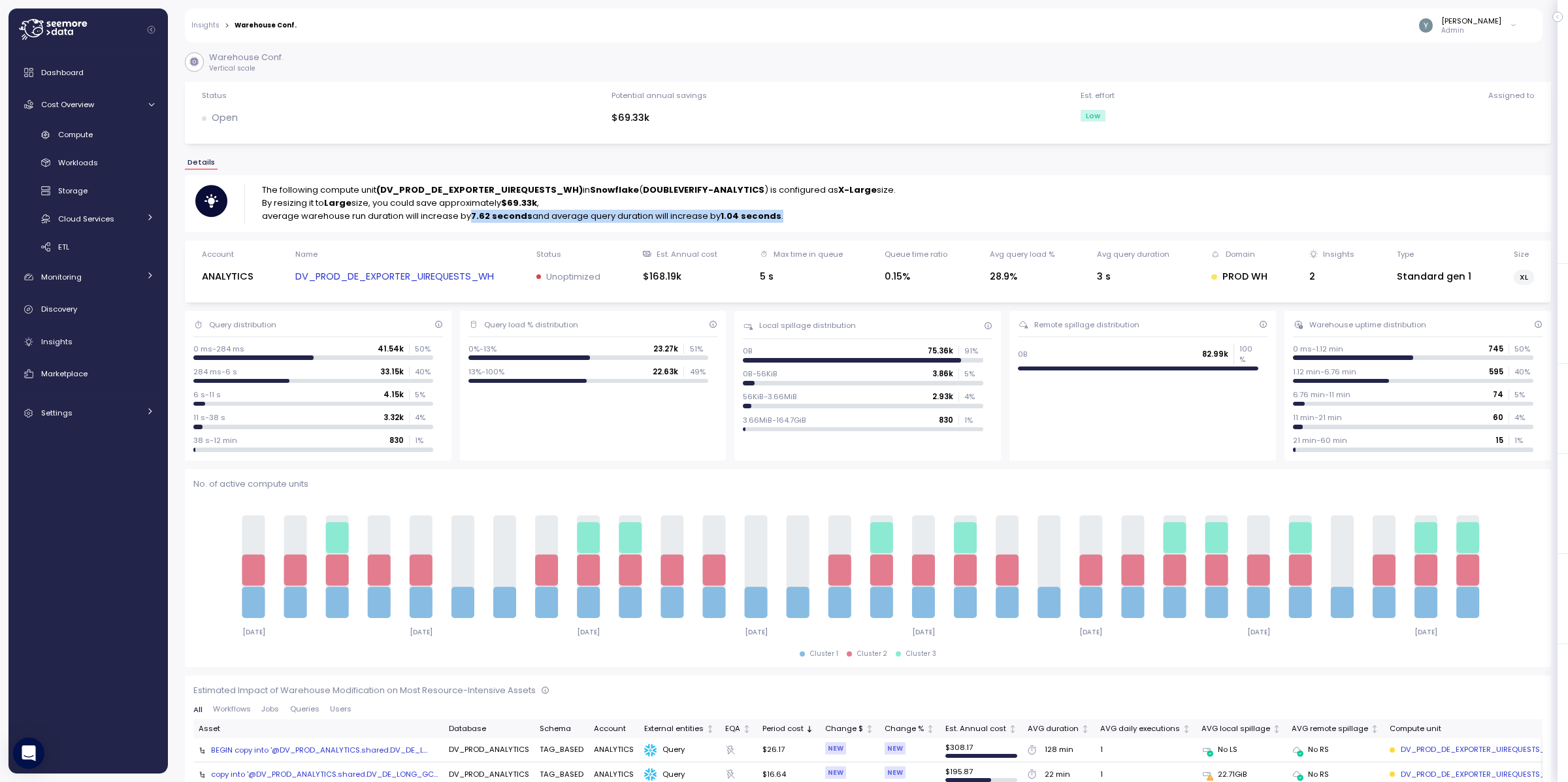
drag, startPoint x: 471, startPoint y: 219, endPoint x: 774, endPoint y: 223, distance: 303.0
click at [774, 223] on div "The following compute unit (DV_PROD_DE_EXPORTER_UIREQUESTS_WH) in Snowflake ( D…" at bounding box center [868, 203] width 1366 height 56
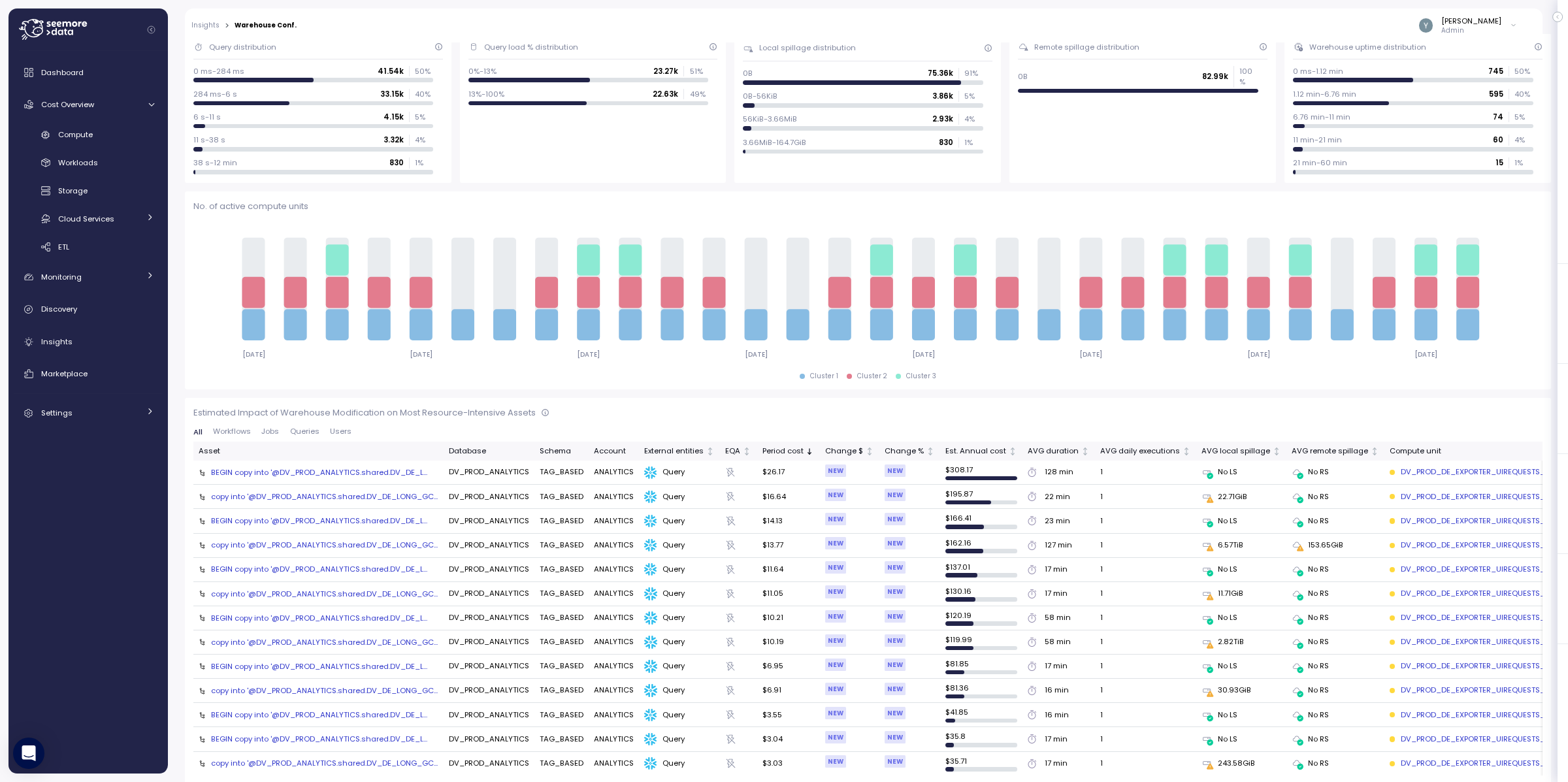
scroll to position [82, 0]
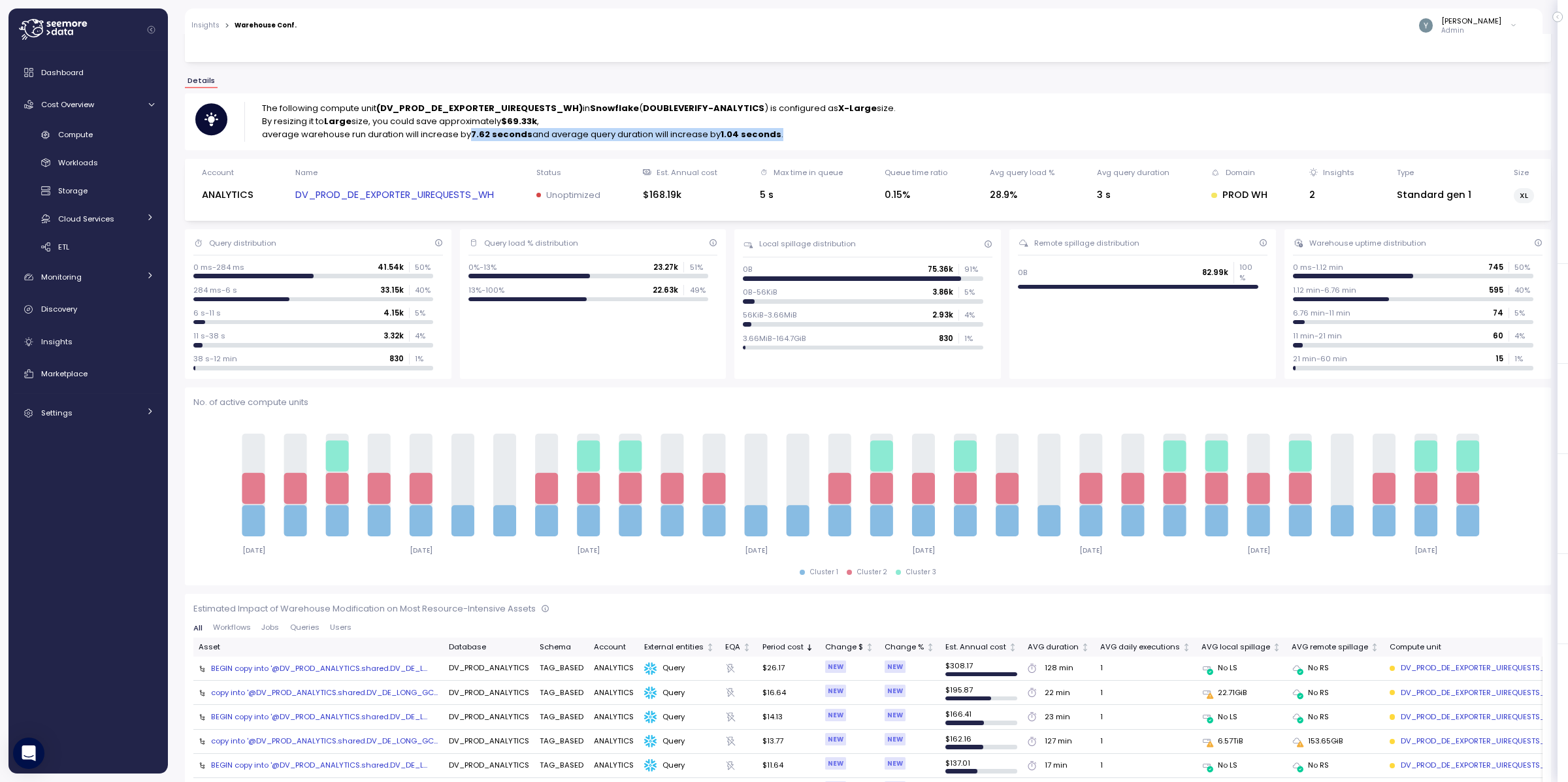
click at [361, 198] on link "DV_PROD_DE_EXPORTER_UIREQUESTS_WH" at bounding box center [395, 195] width 199 height 15
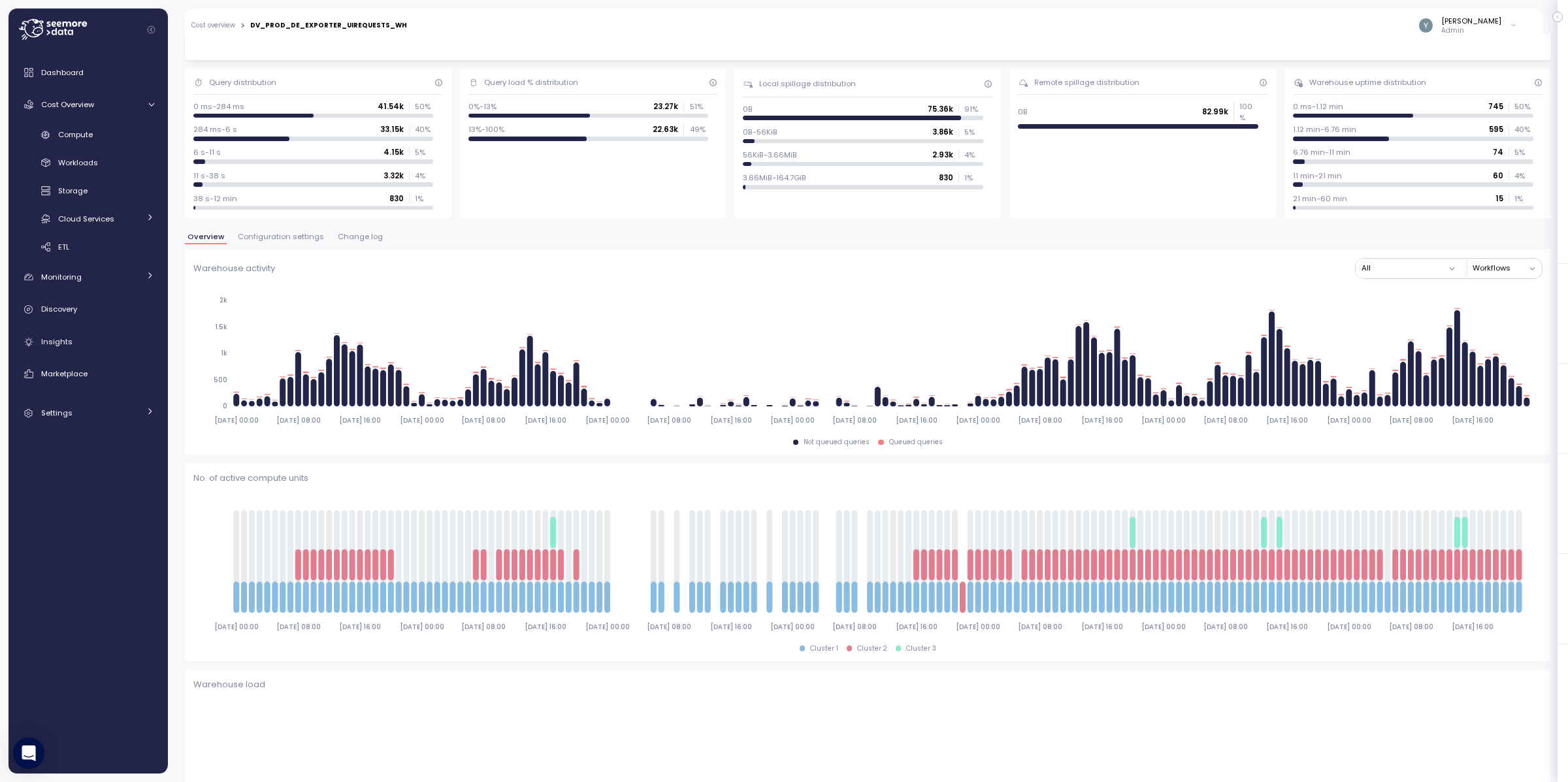
scroll to position [82, 0]
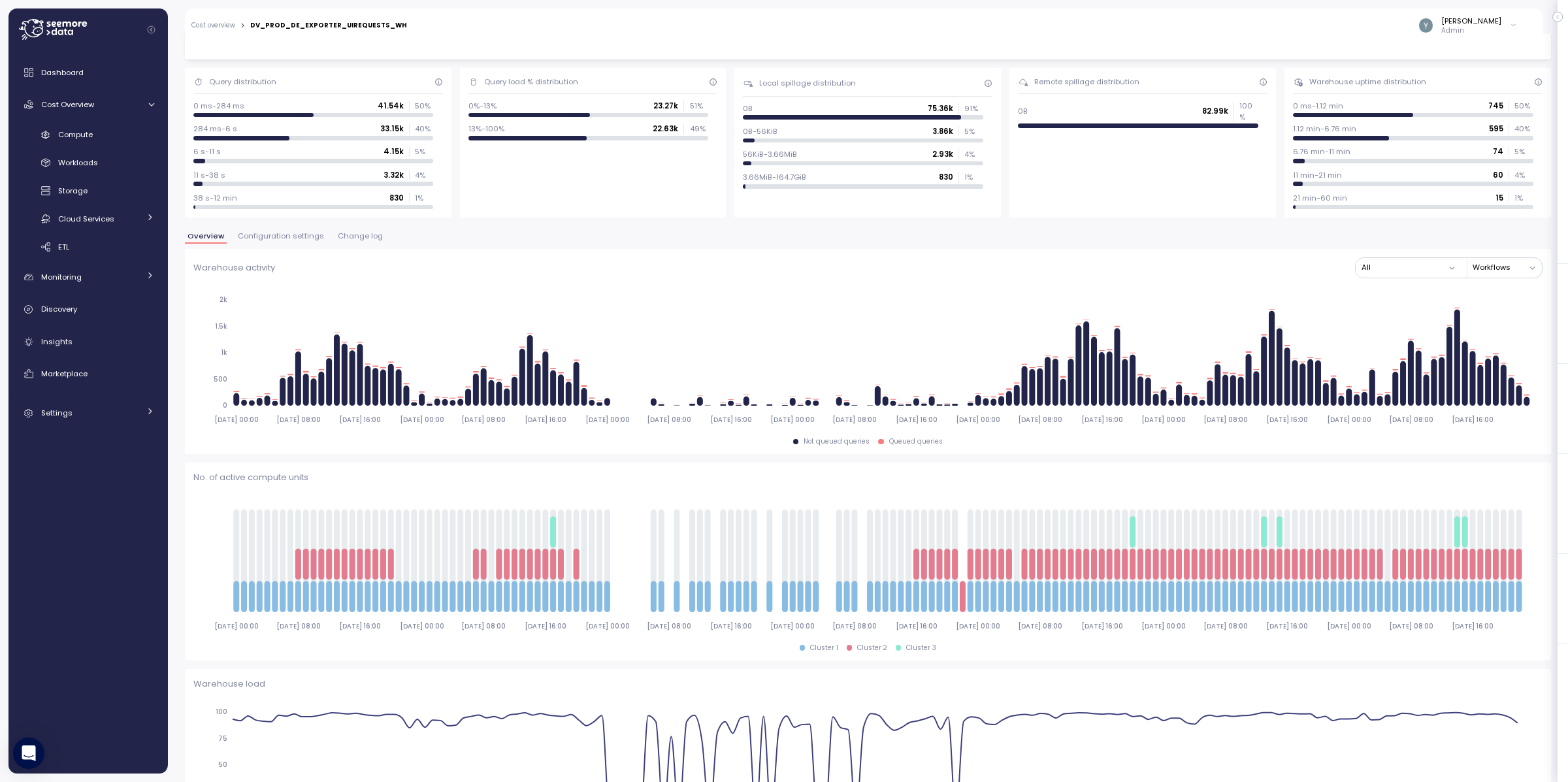
click at [295, 233] on span "Configuration settings" at bounding box center [281, 236] width 87 height 7
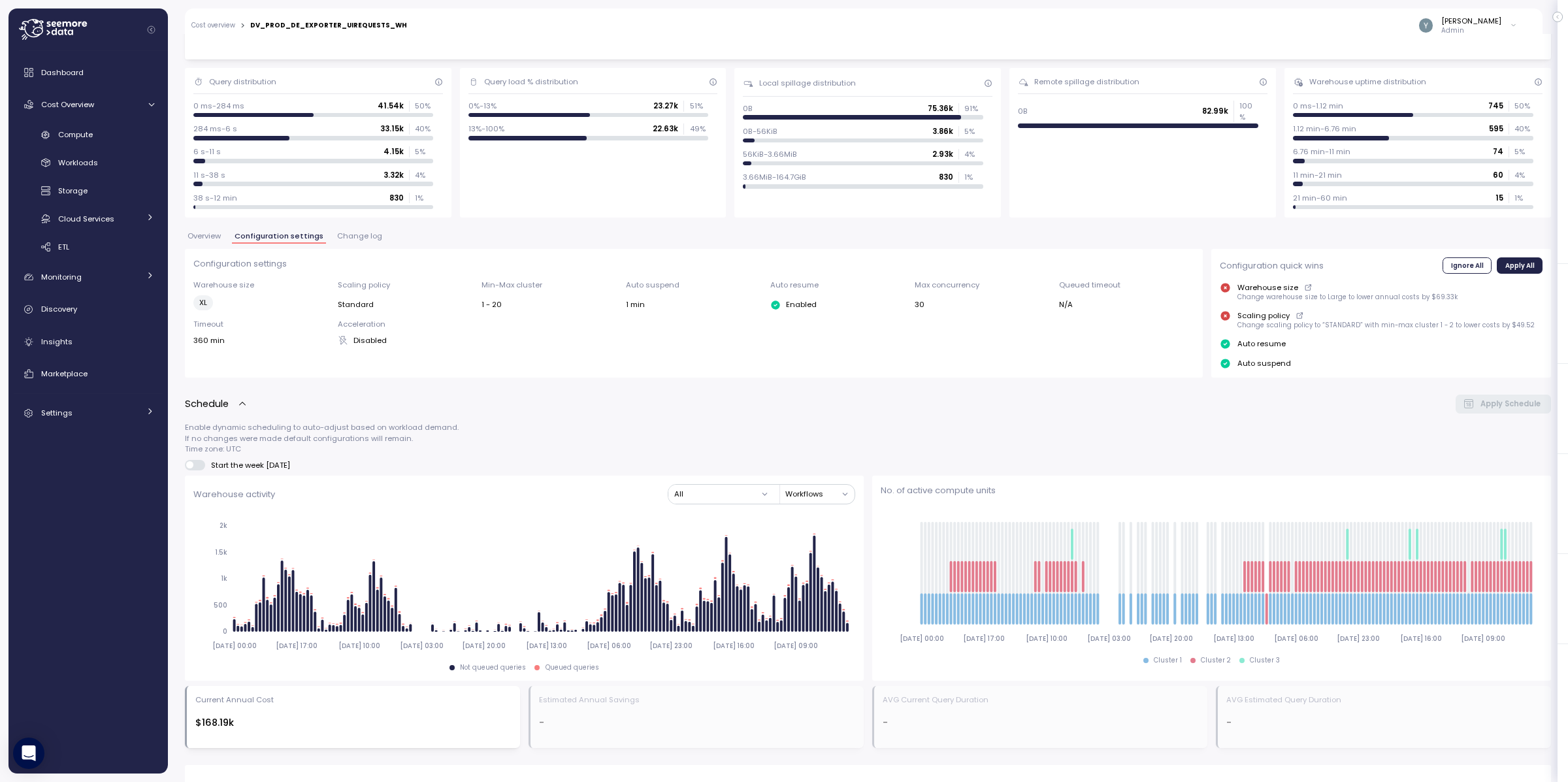
click at [213, 27] on link "Cost overview" at bounding box center [213, 26] width 44 height 7
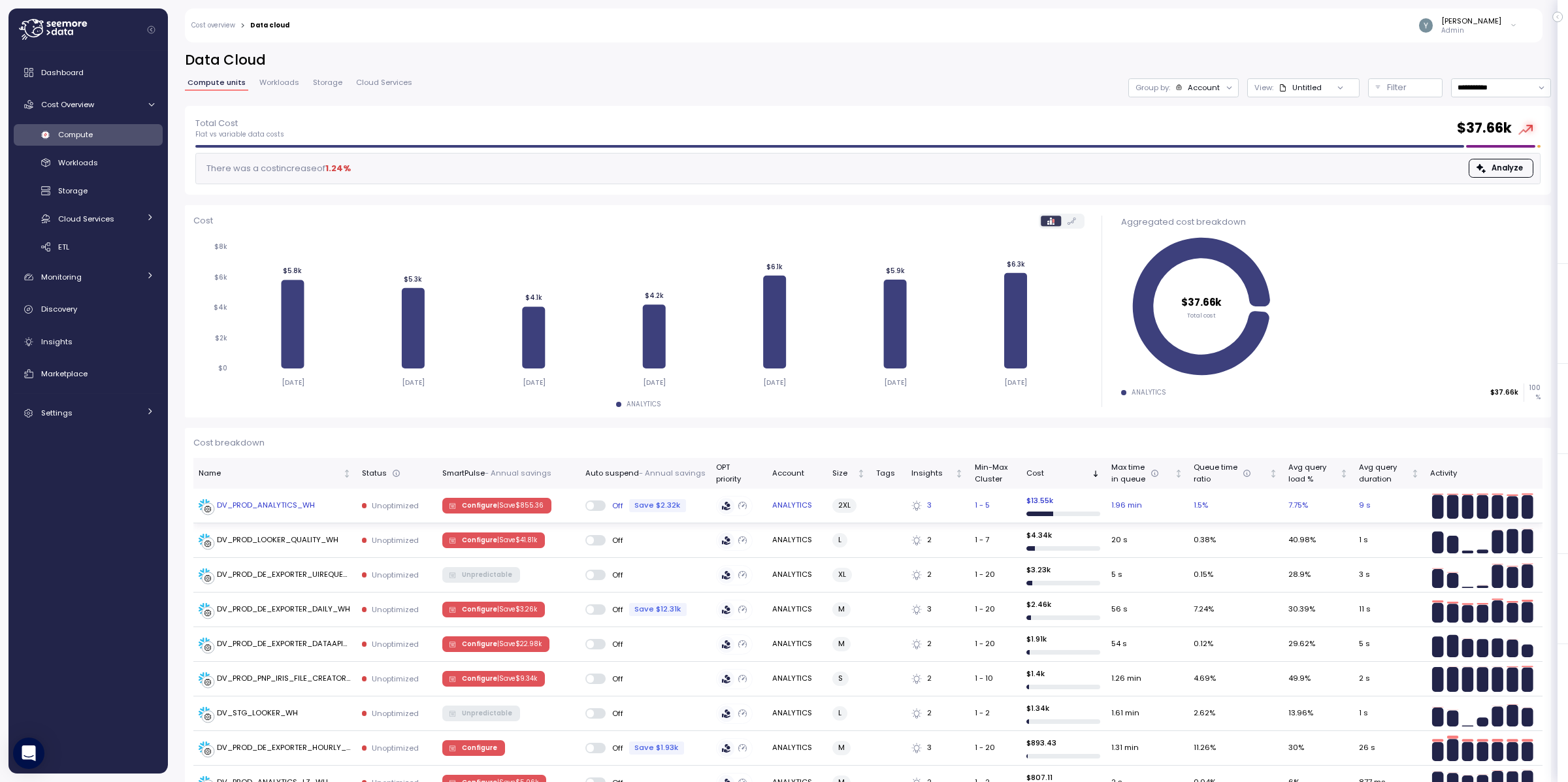
click at [282, 501] on div "DV_PROD_ANALYTICS_WH" at bounding box center [266, 505] width 98 height 12
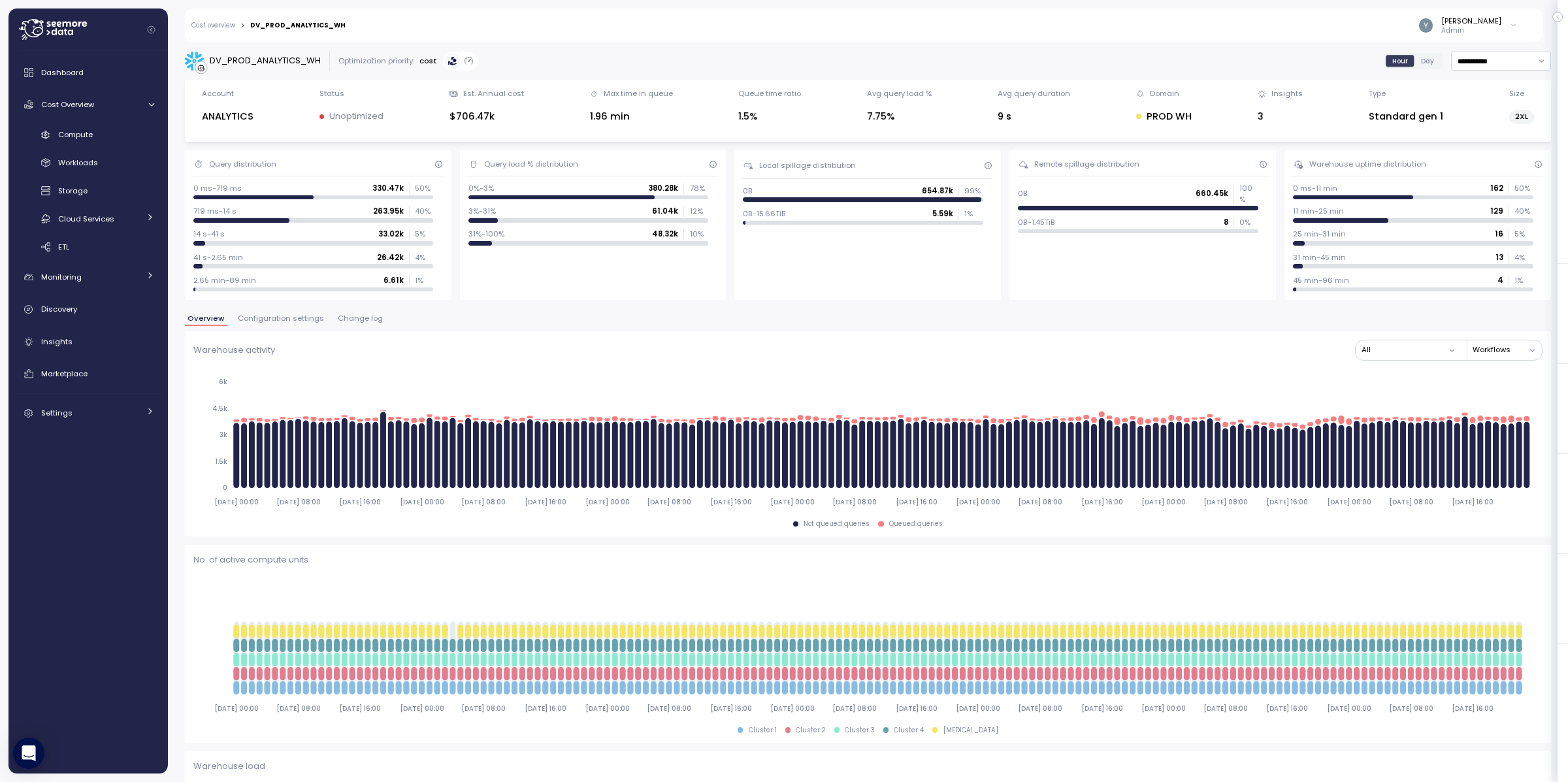
click at [288, 322] on span "Configuration settings" at bounding box center [281, 318] width 87 height 7
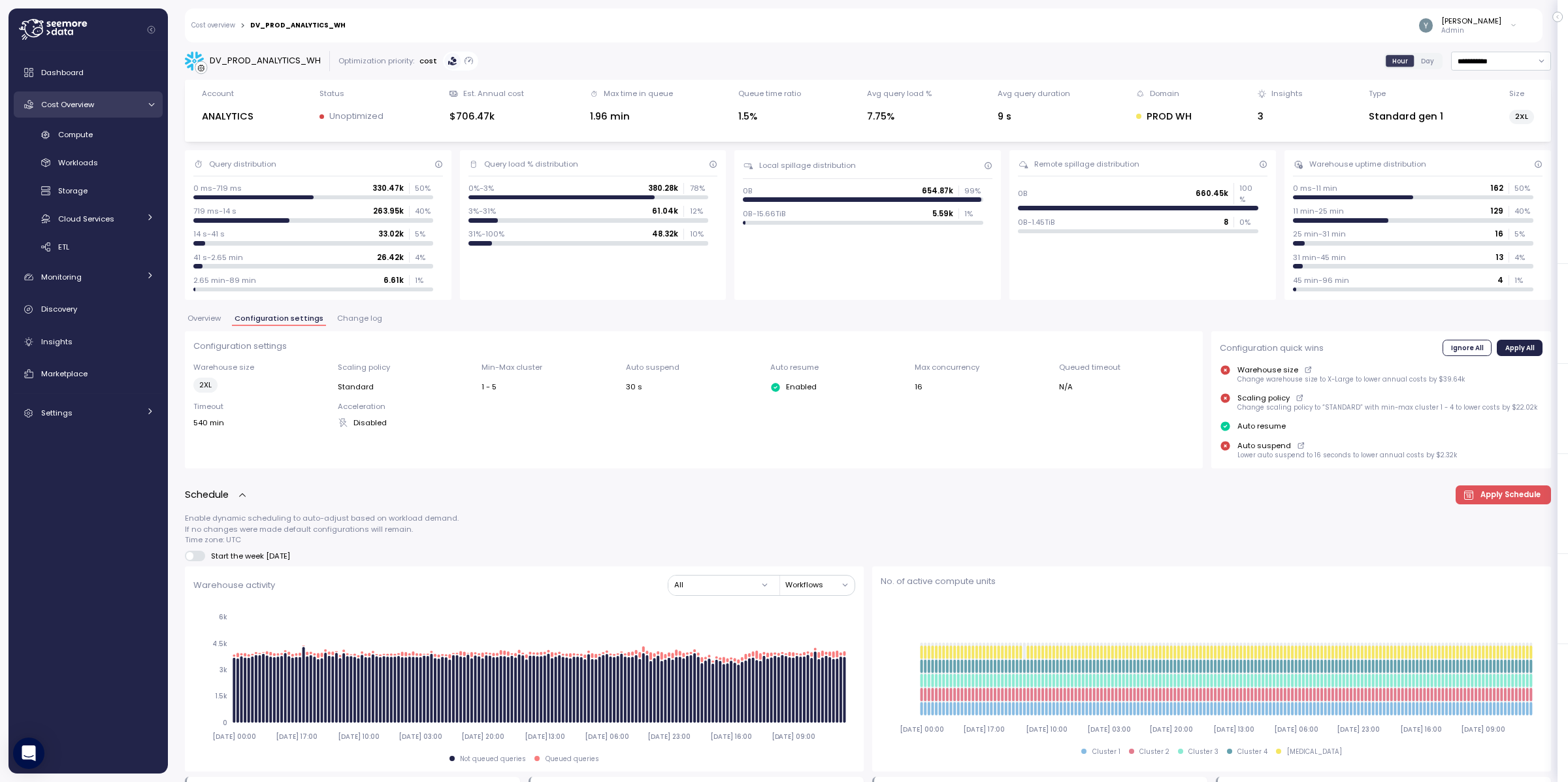
click at [155, 104] on icon at bounding box center [151, 105] width 8 height 8
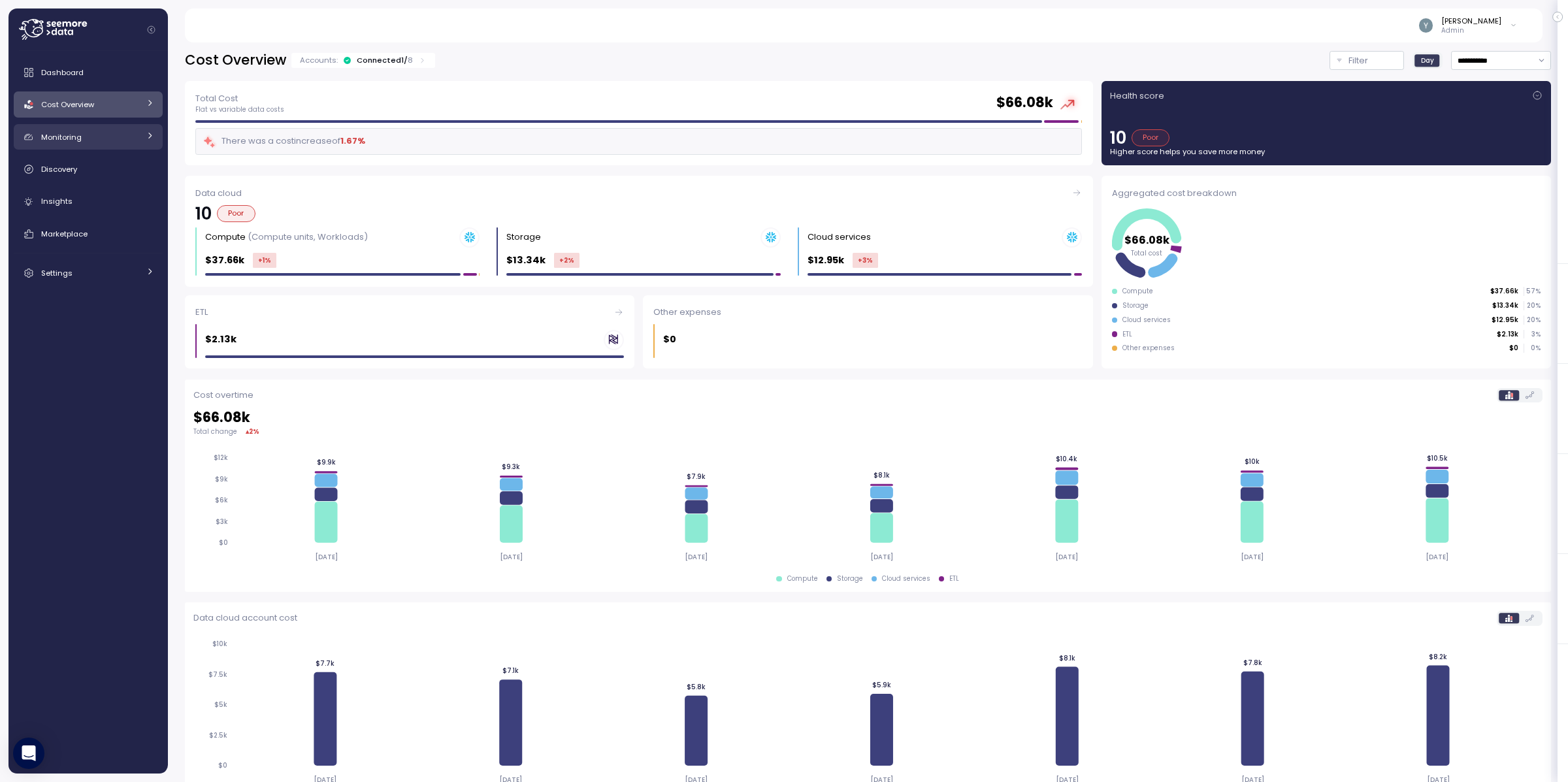
click at [112, 140] on div "Monitoring" at bounding box center [90, 137] width 98 height 13
click at [104, 167] on div "Anomalies" at bounding box center [106, 167] width 96 height 13
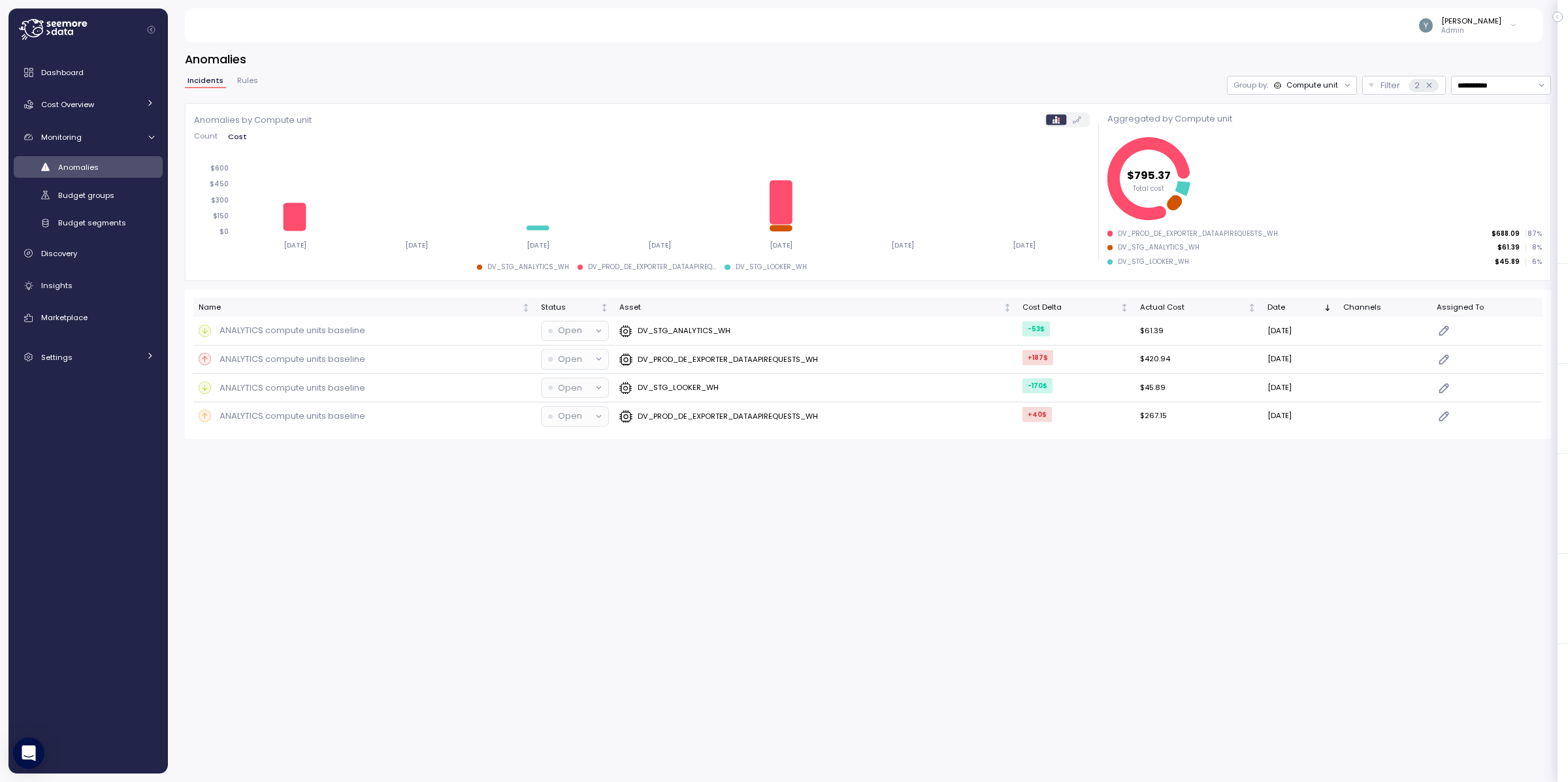
click at [1310, 88] on div "Compute unit" at bounding box center [1313, 84] width 52 height 10
click at [325, 363] on p "ANALYTICS compute units baseline" at bounding box center [292, 359] width 146 height 13
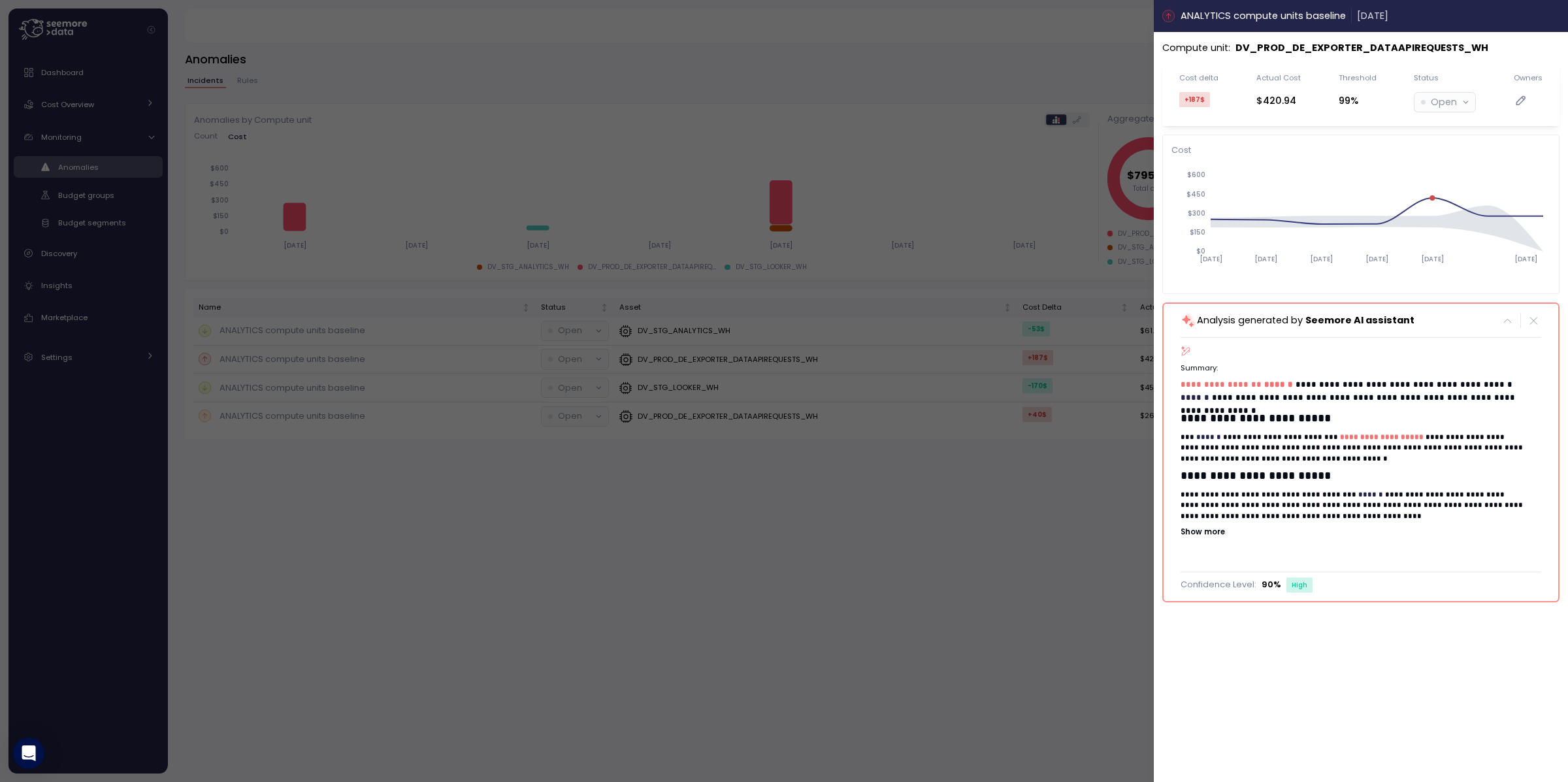
click at [1553, 14] on icon "button" at bounding box center [1554, 16] width 6 height 6
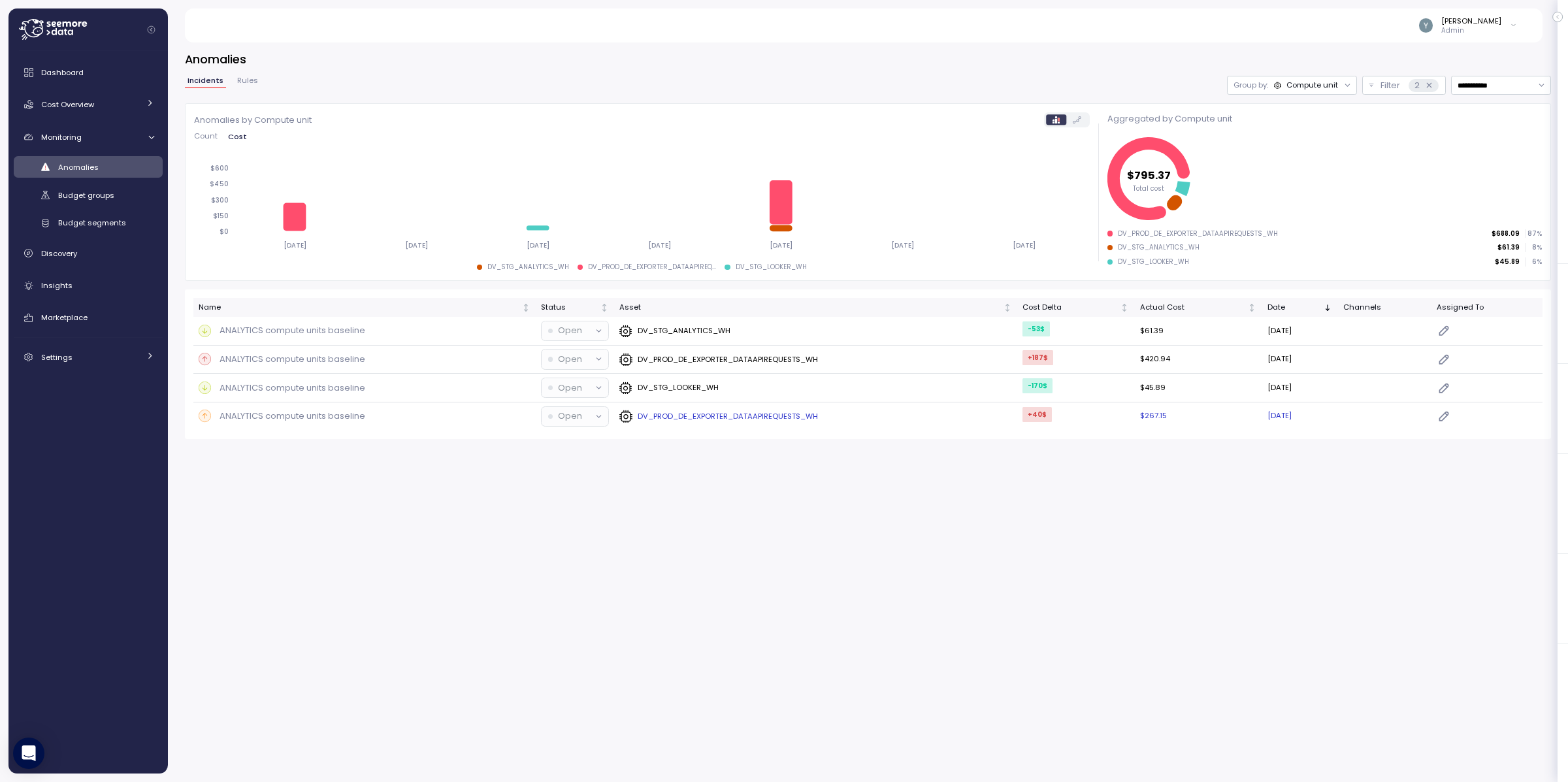
click at [302, 419] on p "ANALYTICS compute units baseline" at bounding box center [292, 416] width 146 height 13
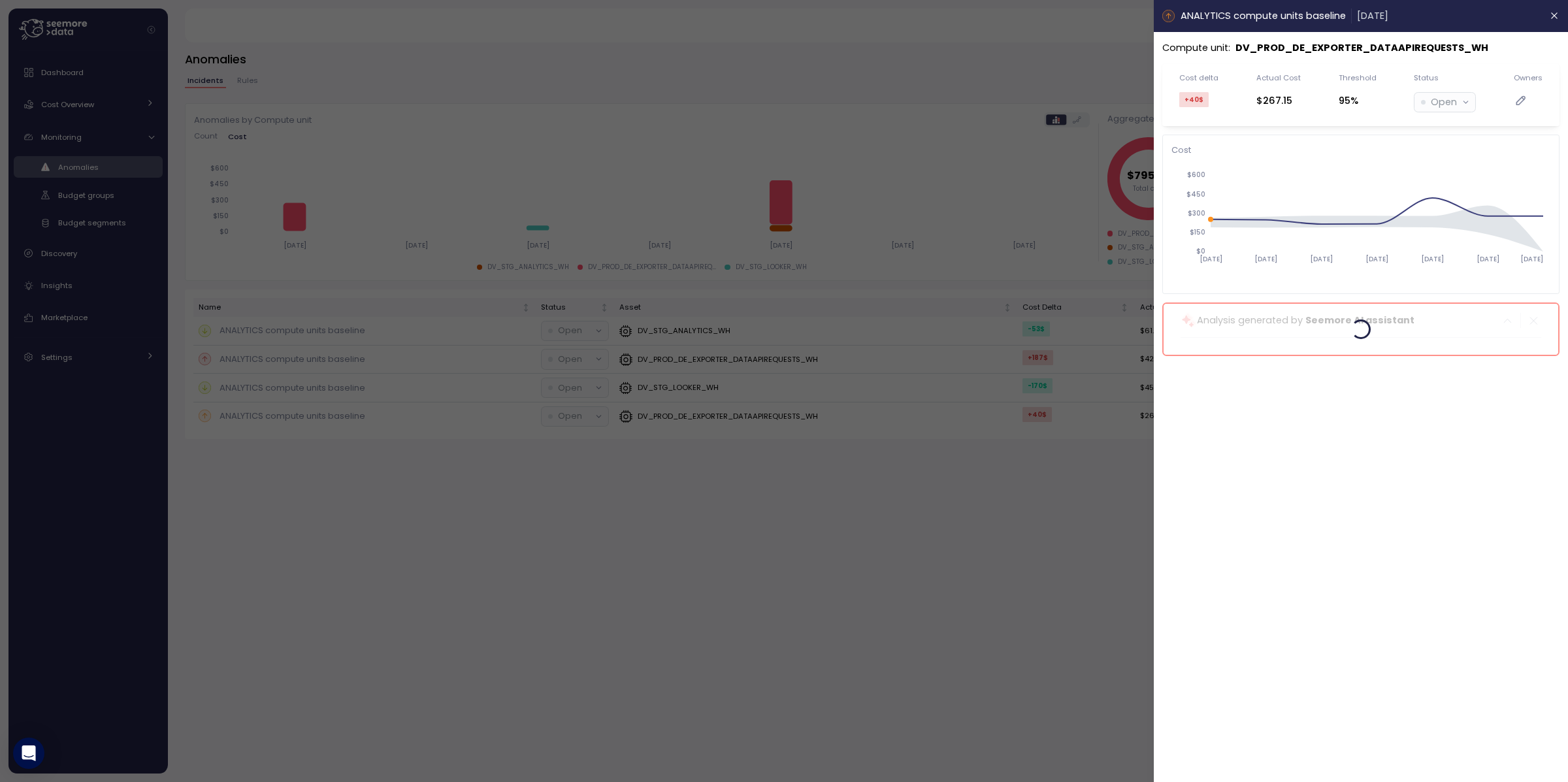
click at [105, 127] on div at bounding box center [784, 391] width 1568 height 782
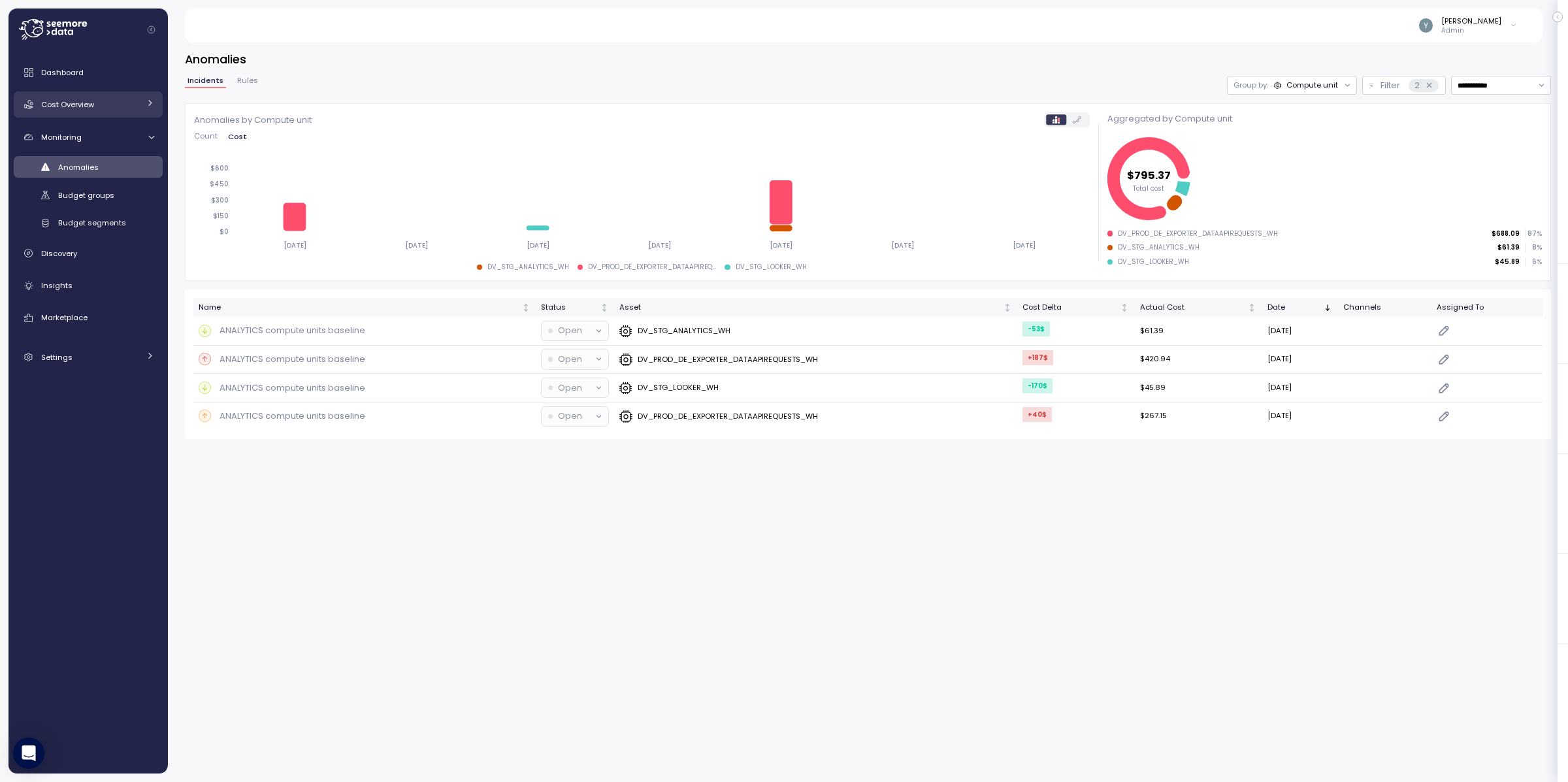
click at [72, 101] on span "Cost Overview" at bounding box center [67, 104] width 53 height 10
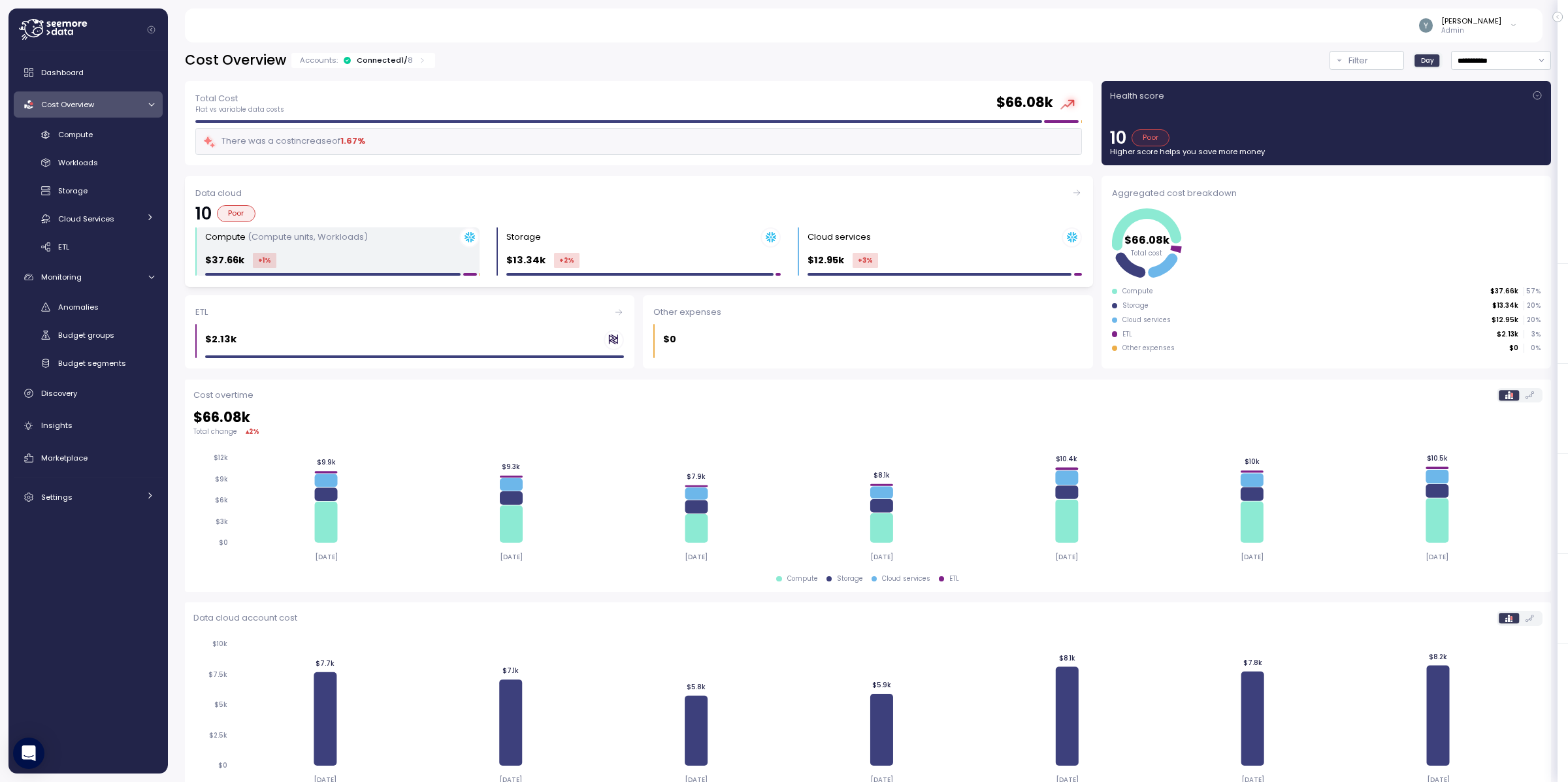
click at [336, 253] on div "$37.66k +1 %" at bounding box center [342, 260] width 275 height 15
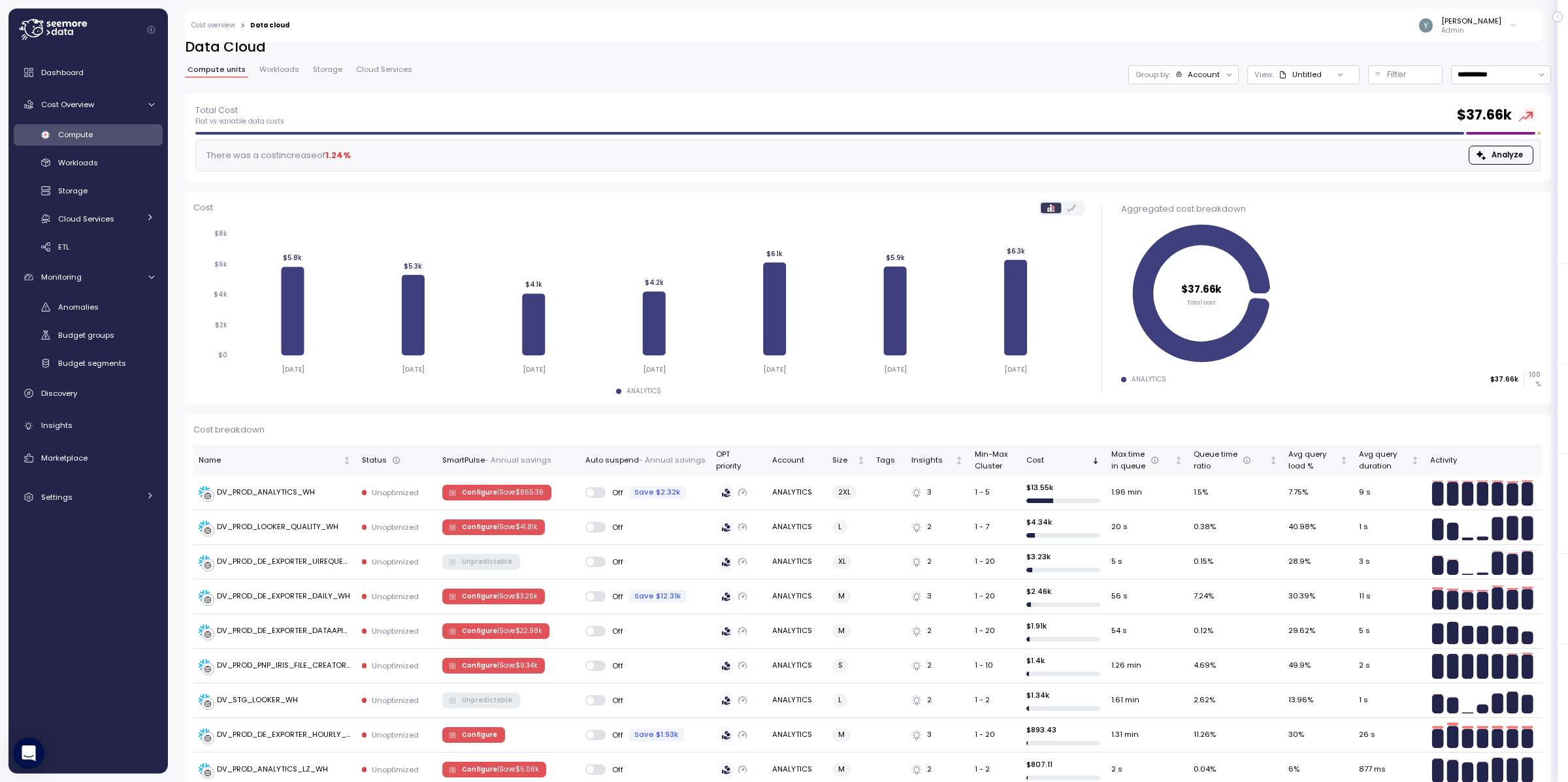
scroll to position [24, 0]
